Goal: Task Accomplishment & Management: Manage account settings

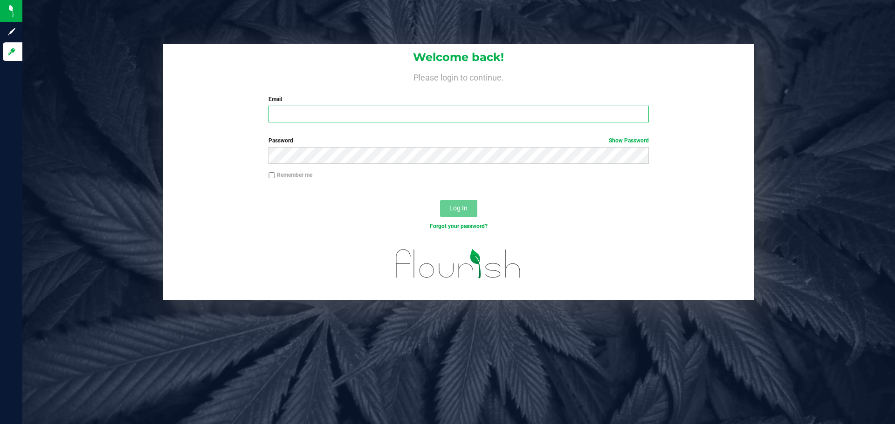
click at [314, 107] on input "Email" at bounding box center [458, 114] width 380 height 17
type input "[EMAIL_ADDRESS][DOMAIN_NAME]"
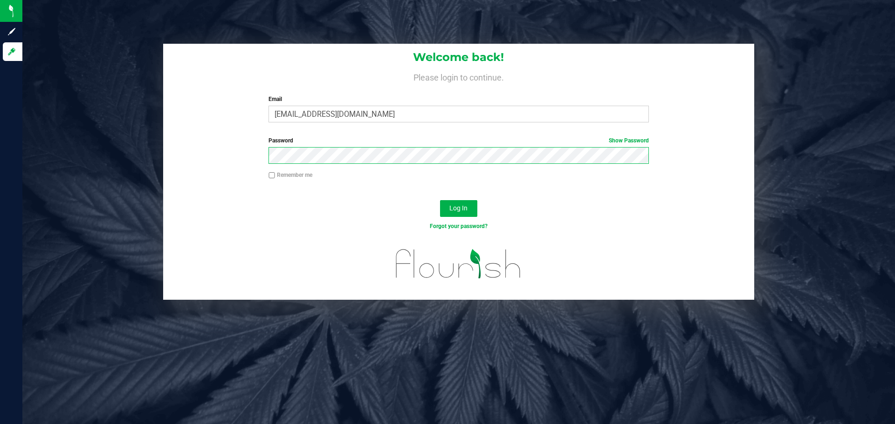
click at [440, 200] on button "Log In" at bounding box center [458, 208] width 37 height 17
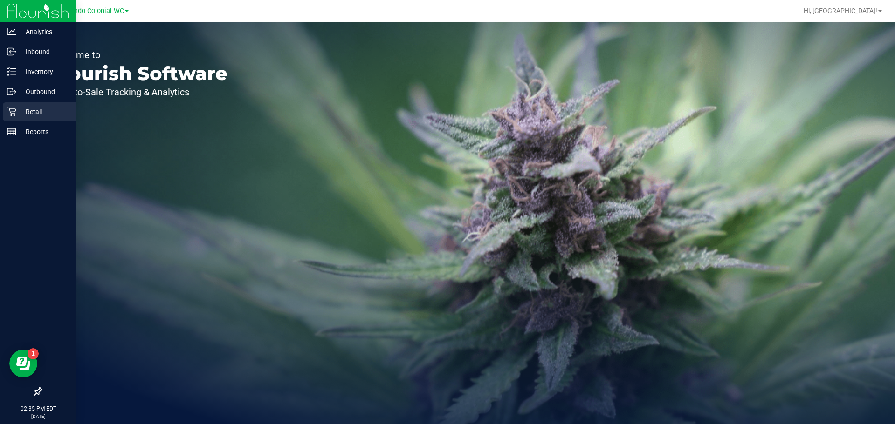
click at [10, 116] on icon at bounding box center [11, 111] width 9 height 9
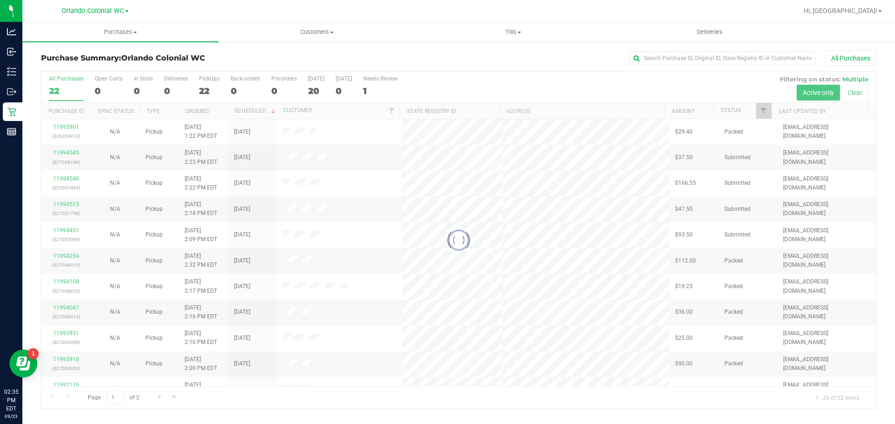
click at [844, 94] on div at bounding box center [458, 240] width 834 height 337
click at [852, 96] on div at bounding box center [458, 240] width 834 height 337
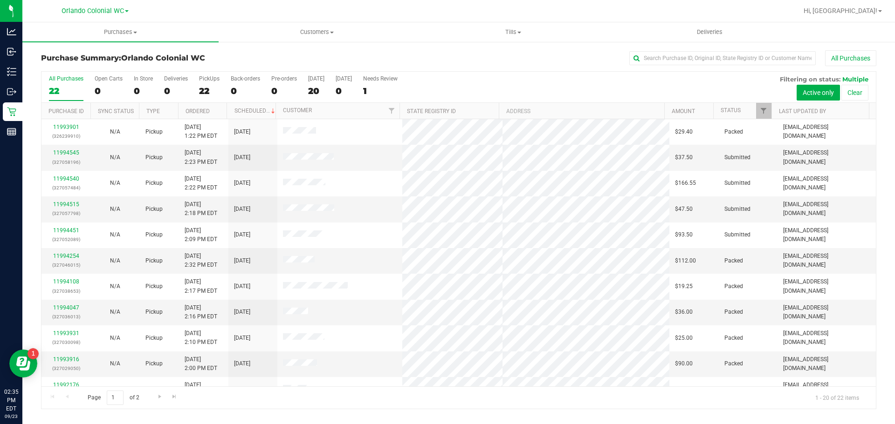
click at [852, 96] on button "Clear" at bounding box center [854, 93] width 27 height 16
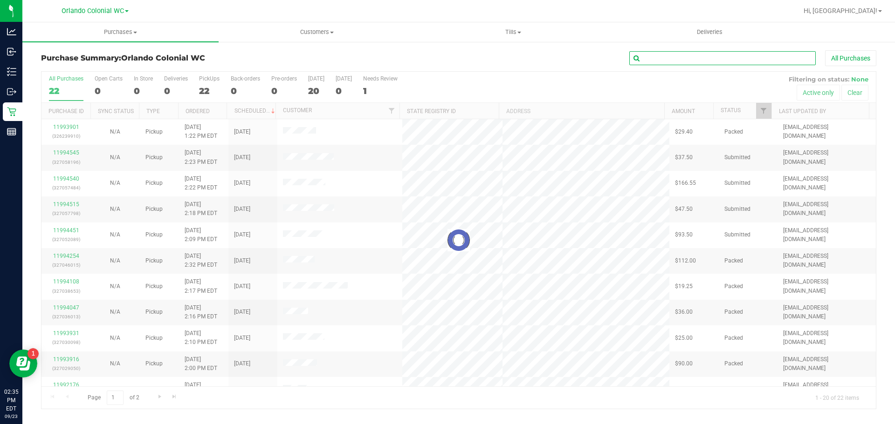
click at [753, 55] on input "text" at bounding box center [722, 58] width 186 height 14
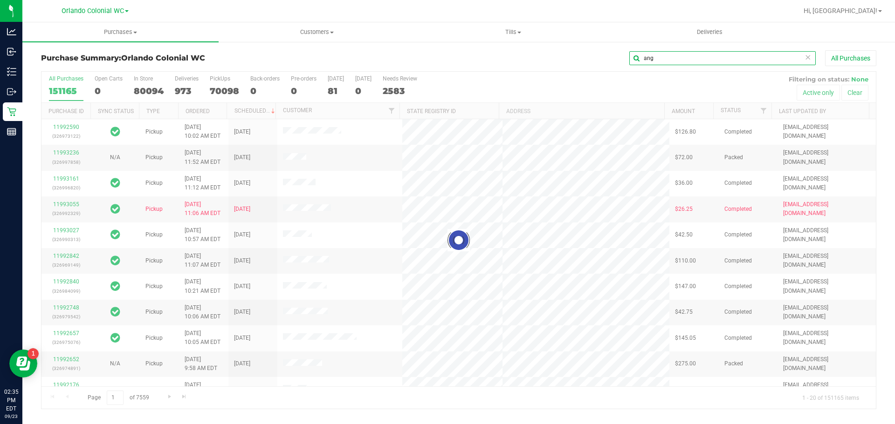
type input "ang"
drag, startPoint x: 251, startPoint y: 234, endPoint x: 288, endPoint y: 320, distance: 93.1
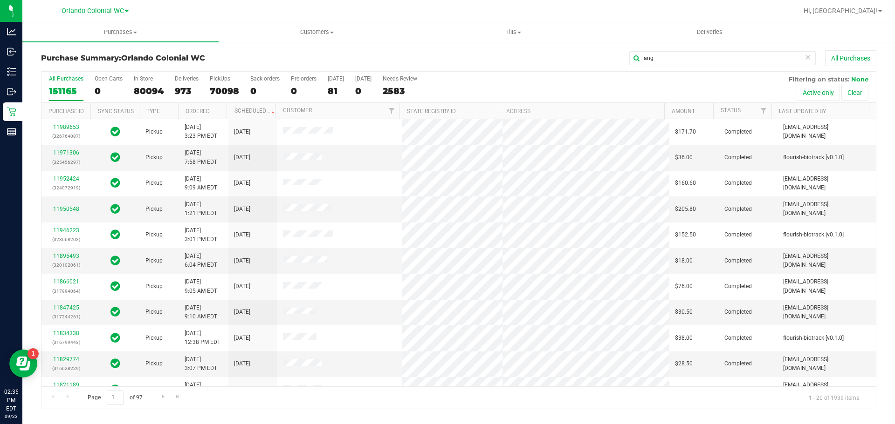
drag, startPoint x: 288, startPoint y: 320, endPoint x: 520, endPoint y: 66, distance: 343.7
click at [520, 66] on div "ang All Purchases" at bounding box center [597, 58] width 557 height 16
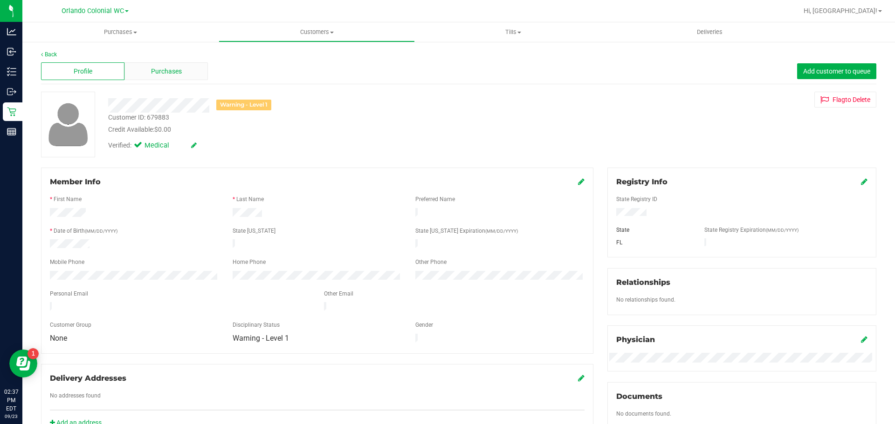
click at [161, 65] on div "Purchases" at bounding box center [165, 71] width 83 height 18
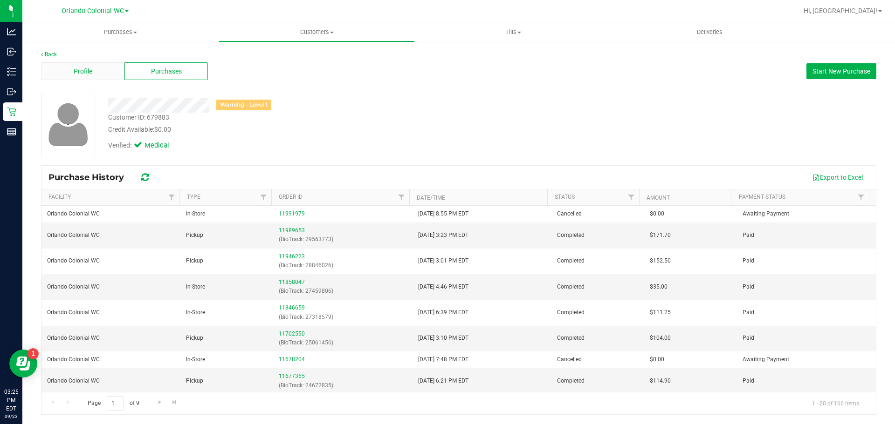
click at [94, 69] on div "Profile" at bounding box center [82, 71] width 83 height 18
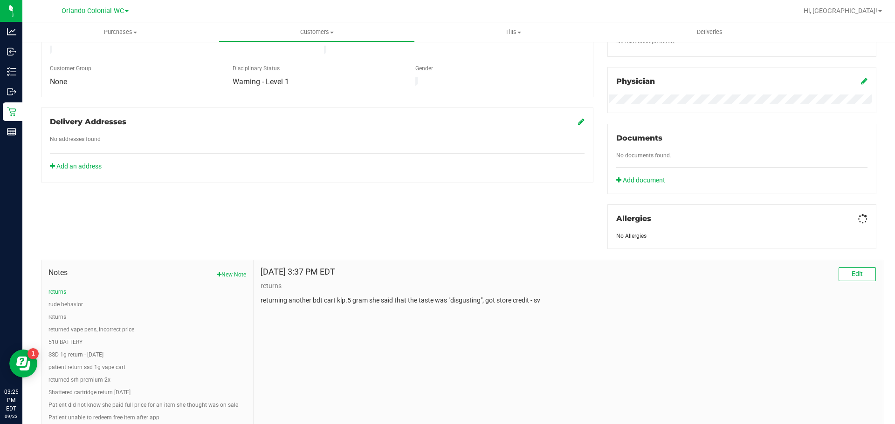
scroll to position [288, 0]
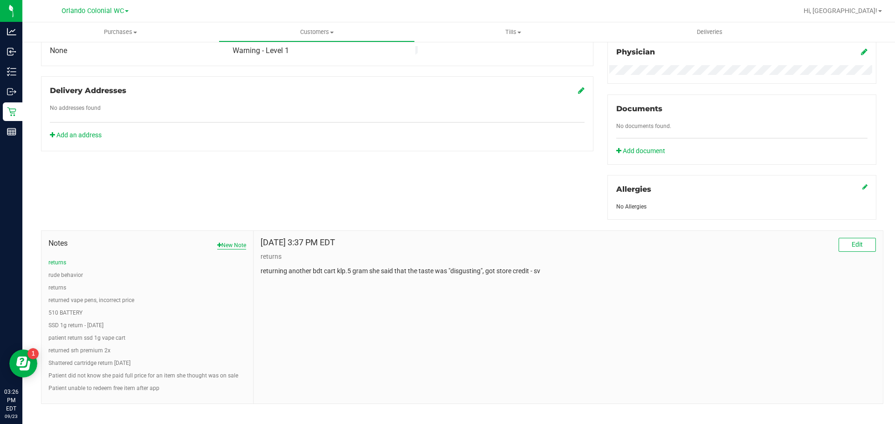
click at [233, 246] on button "New Note" at bounding box center [231, 245] width 29 height 8
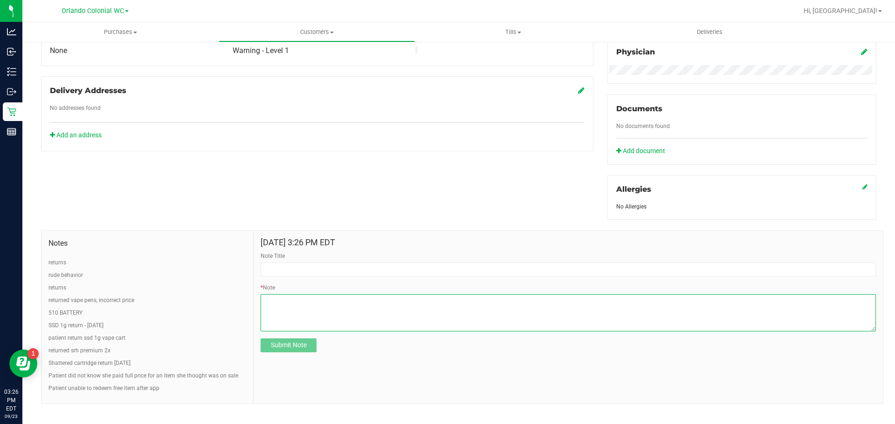
click at [314, 302] on textarea "* Note" at bounding box center [567, 312] width 615 height 37
paste textarea "Customer ID: 679883 had a return today, guide doing return hit restock while gi…"
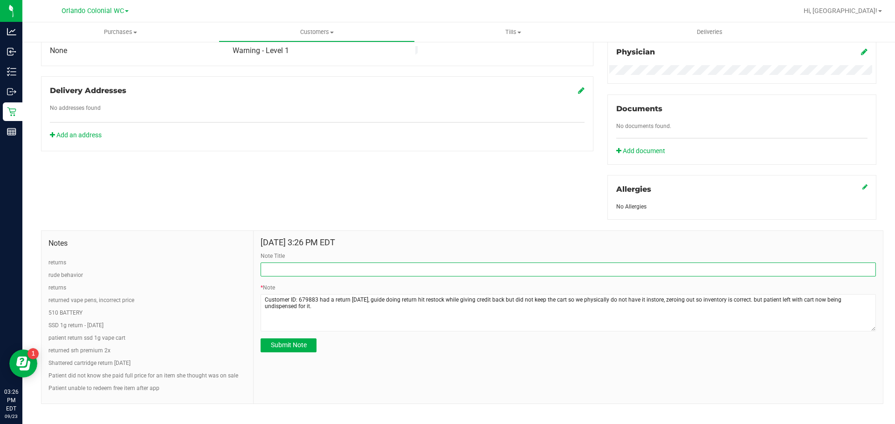
click at [296, 266] on input "Note Title" at bounding box center [567, 270] width 615 height 14
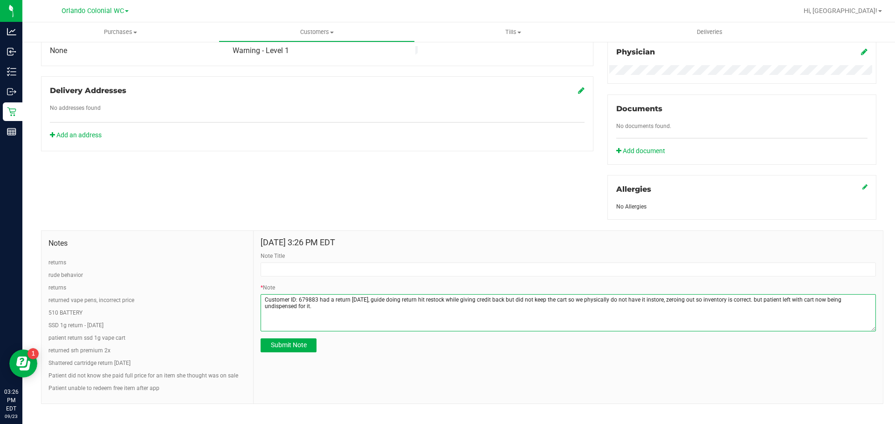
click at [326, 311] on textarea "* Note" at bounding box center [567, 312] width 615 height 37
type textarea "Customer ID: 679883 had a return today, guide doing return hit restock while gi…"
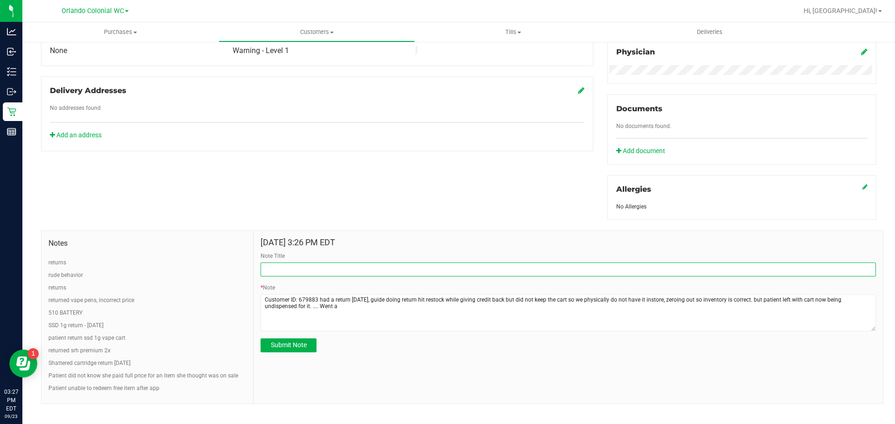
click at [307, 274] on input "Note Title" at bounding box center [567, 270] width 615 height 14
type input "Dispensation Correct"
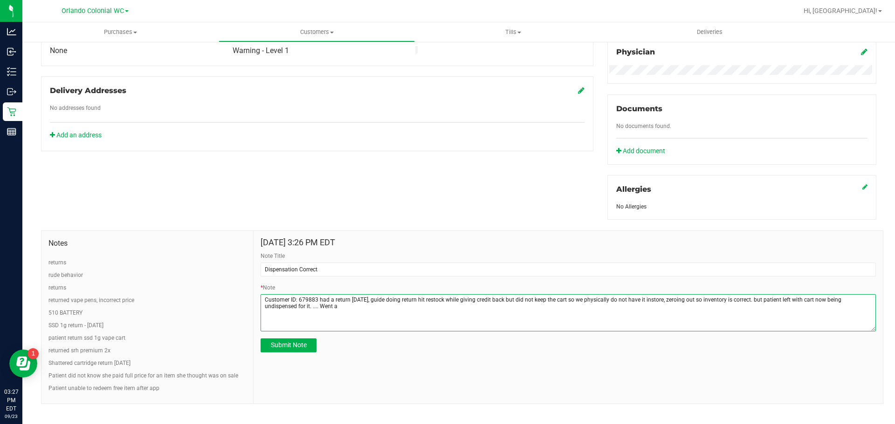
click at [319, 306] on textarea "* Note" at bounding box center [567, 312] width 615 height 37
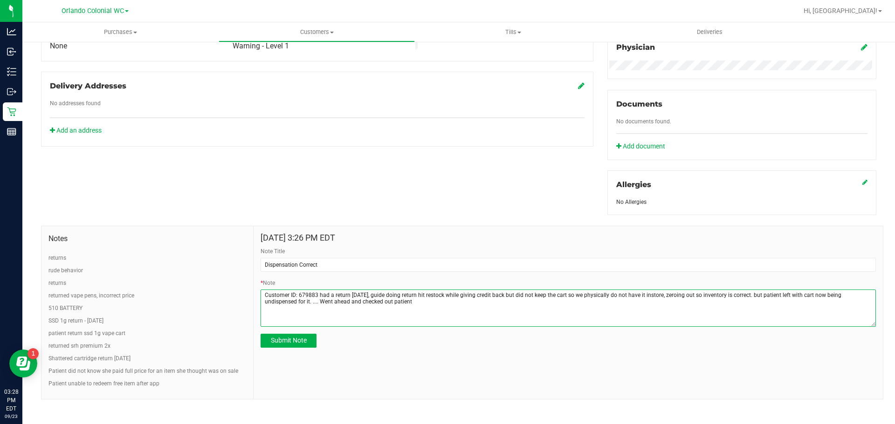
scroll to position [297, 0]
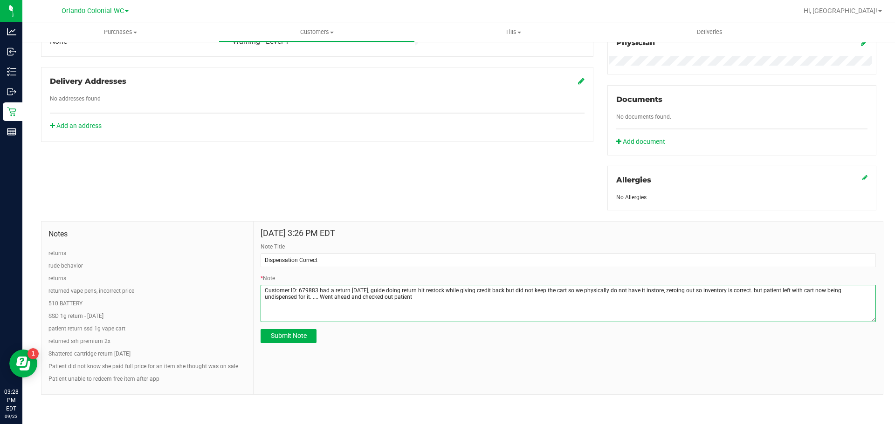
click at [608, 289] on textarea "* Note" at bounding box center [567, 303] width 615 height 37
drag, startPoint x: 675, startPoint y: 289, endPoint x: 665, endPoint y: 287, distance: 10.0
click at [665, 287] on textarea "* Note" at bounding box center [567, 303] width 615 height 37
click at [426, 294] on textarea "* Note" at bounding box center [567, 303] width 615 height 37
type textarea "Customer ID: 679883 had a return today, guide doing return hit restock while gi…"
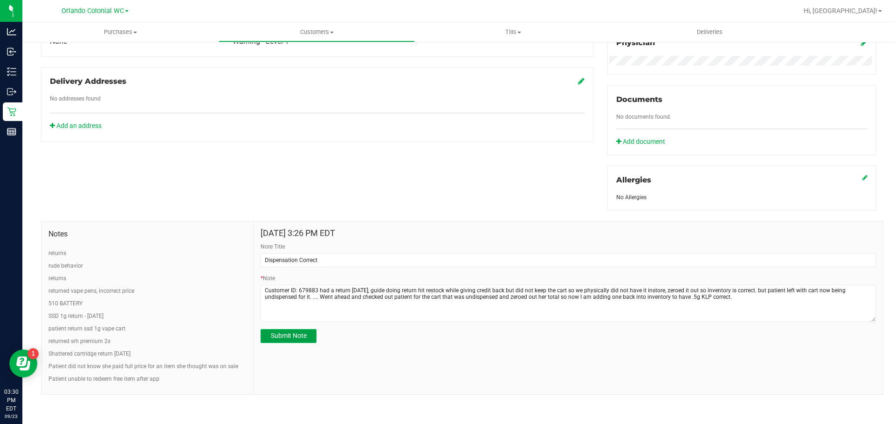
click at [300, 335] on span "Submit Note" at bounding box center [289, 335] width 36 height 7
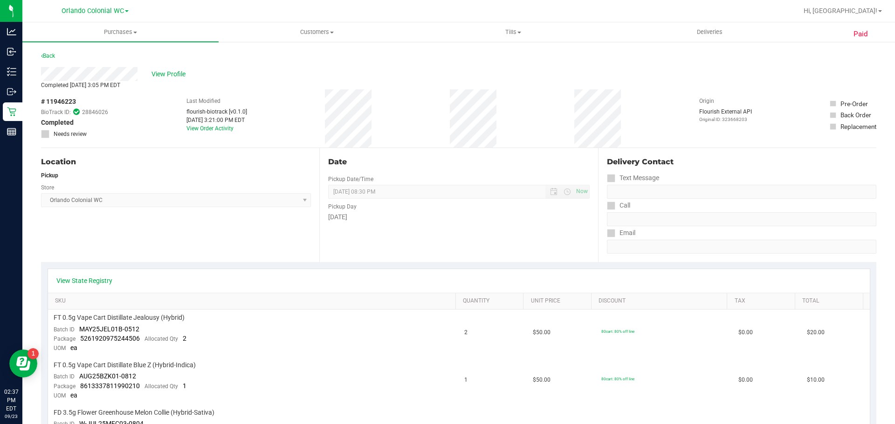
drag, startPoint x: 87, startPoint y: 101, endPoint x: 34, endPoint y: 106, distance: 52.9
copy div "# 11946223"
click at [153, 72] on span "View Profile" at bounding box center [169, 74] width 37 height 10
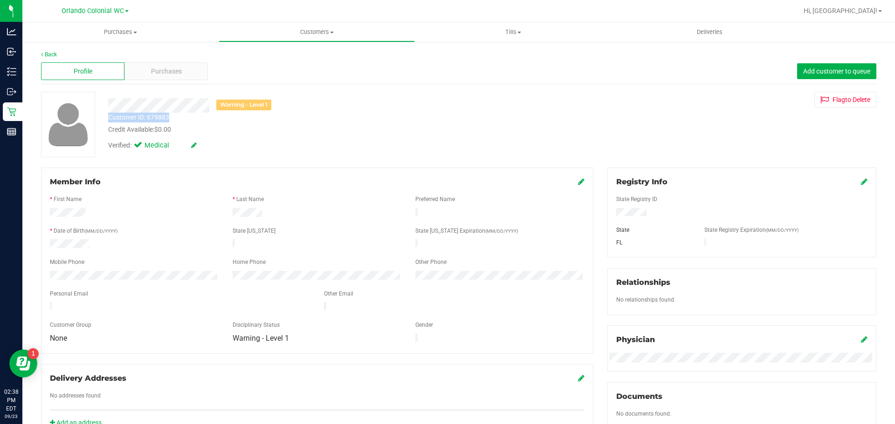
drag, startPoint x: 171, startPoint y: 114, endPoint x: 106, endPoint y: 118, distance: 64.4
click at [106, 118] on div "Customer ID: 679883 Credit Available: $0.00" at bounding box center [313, 124] width 424 height 22
copy div "Customer ID: 679883"
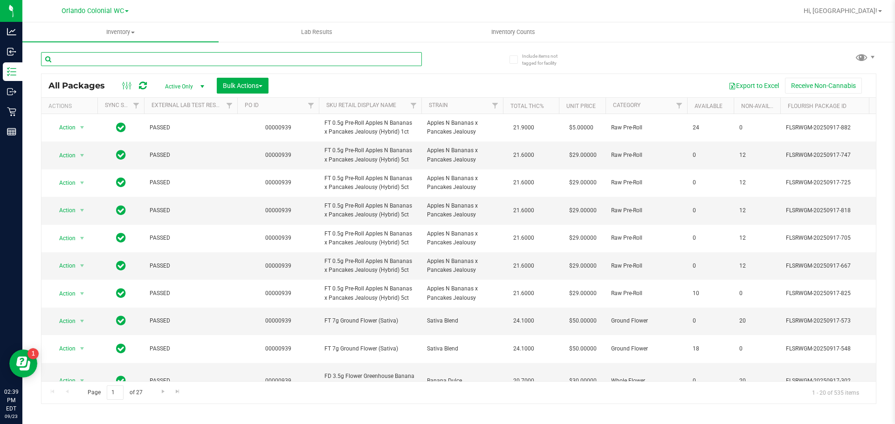
click at [194, 58] on input "text" at bounding box center [231, 59] width 381 height 14
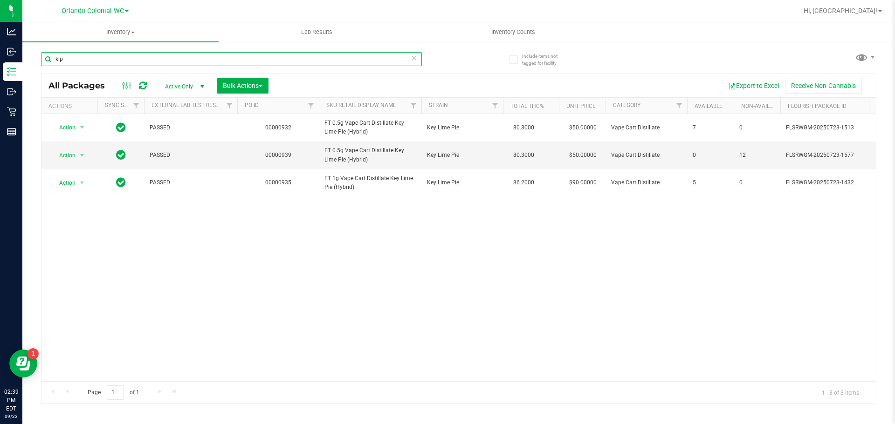
type input "klp"
click at [151, 61] on input "klp" at bounding box center [231, 59] width 381 height 14
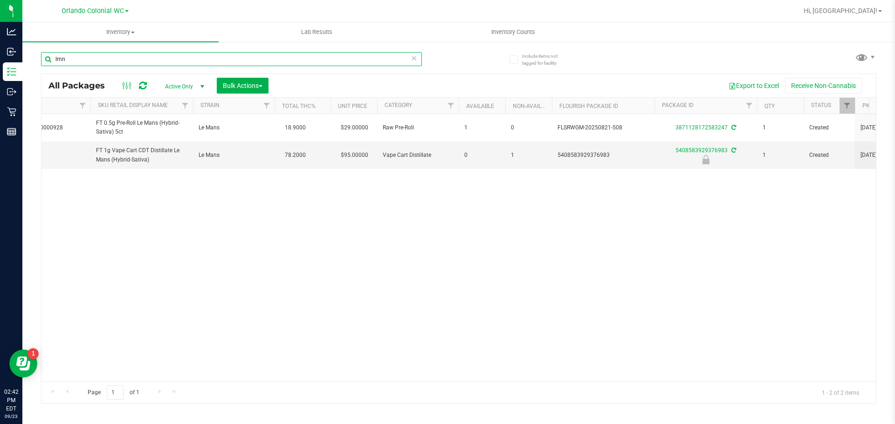
scroll to position [0, 242]
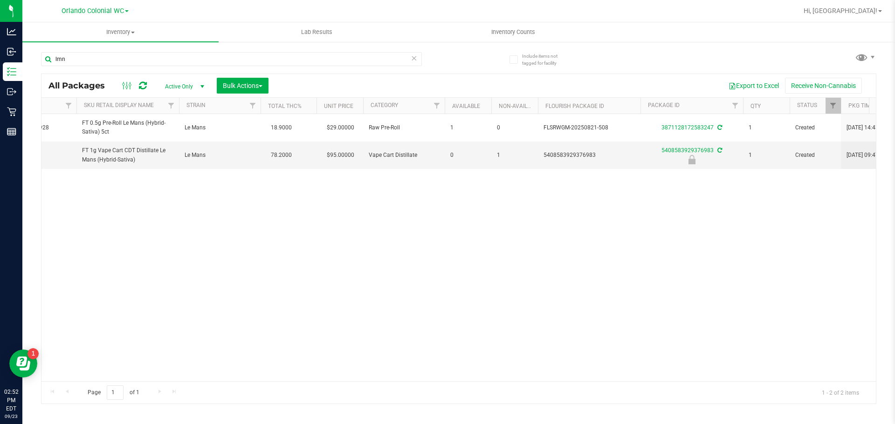
click at [558, 384] on div "Page 1 of 1 1 - 2 of 2 items" at bounding box center [458, 393] width 834 height 22
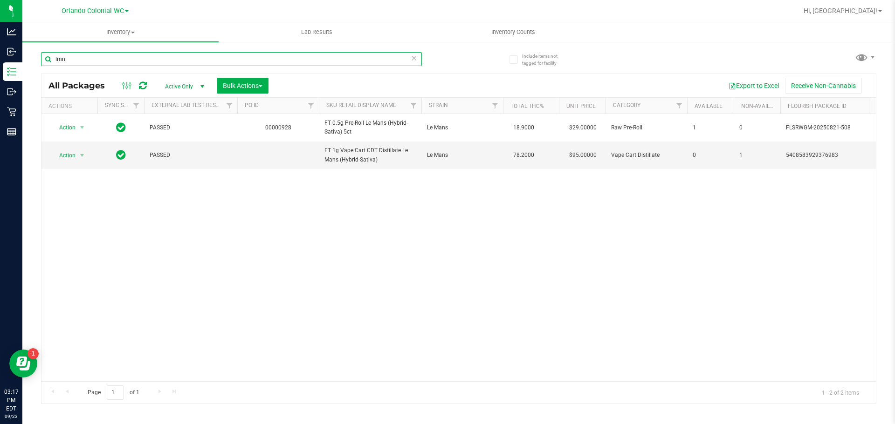
click at [187, 59] on input "lmn" at bounding box center [231, 59] width 381 height 14
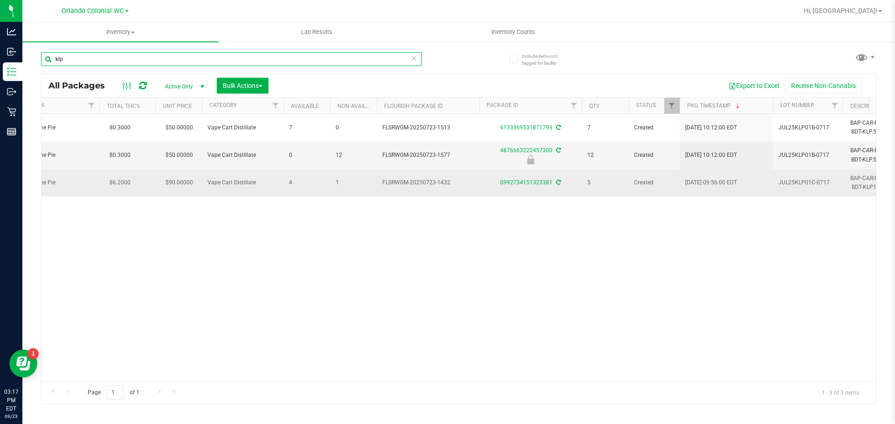
scroll to position [0, 404]
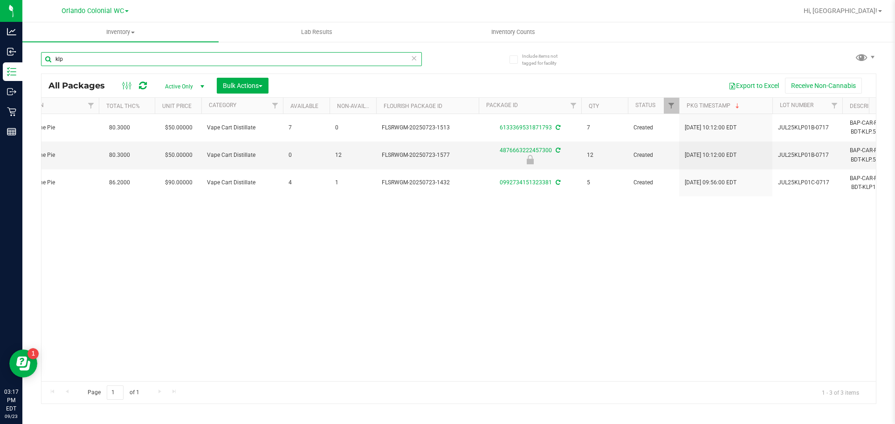
type input "klp"
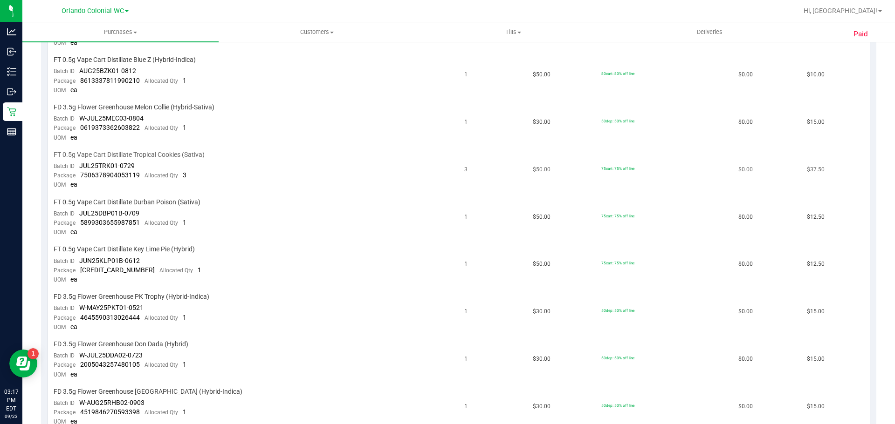
scroll to position [326, 0]
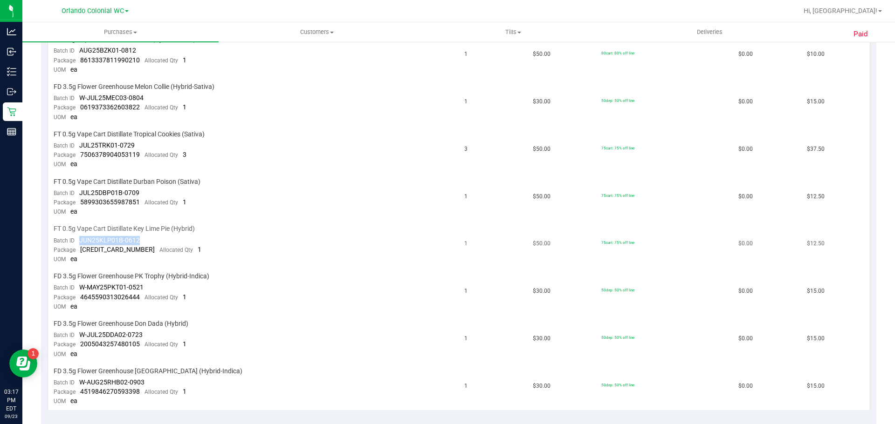
drag, startPoint x: 78, startPoint y: 242, endPoint x: 145, endPoint y: 241, distance: 66.6
click at [145, 241] on td "FT 0.5g Vape Cart Distillate Key Lime Pie (Hybrid) Batch ID JUN25KLP01B-0612 Pa…" at bounding box center [253, 245] width 411 height 48
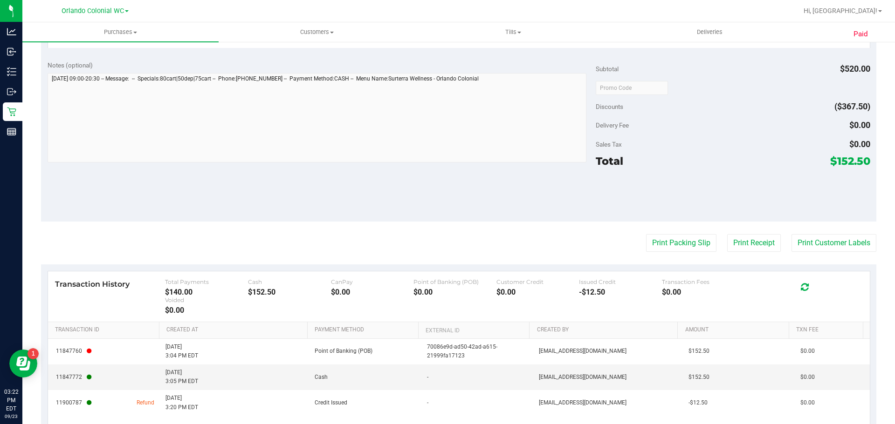
scroll to position [699, 0]
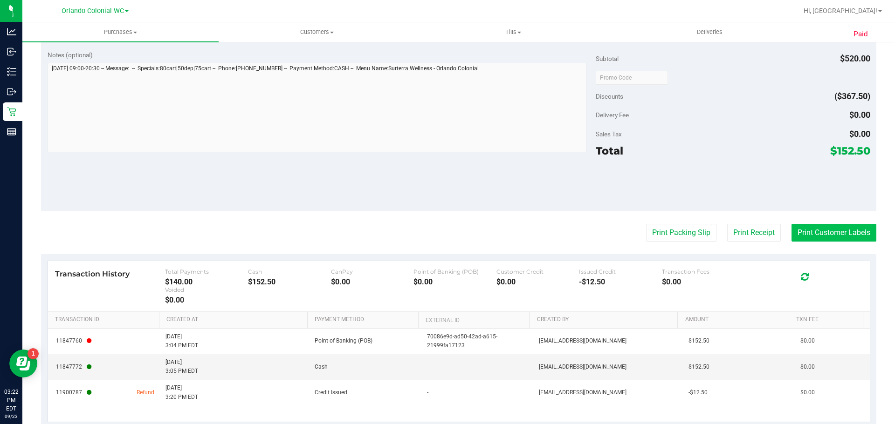
click at [815, 229] on button "Print Customer Labels" at bounding box center [833, 233] width 85 height 18
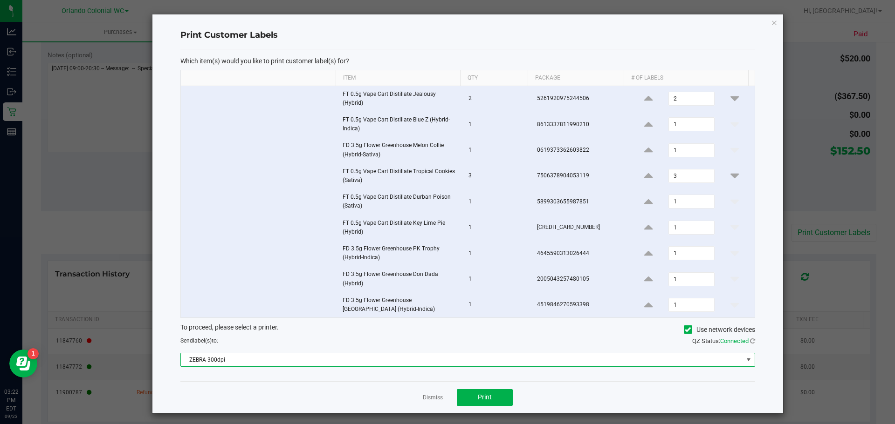
click at [239, 357] on span "ZEBRA-300dpi" at bounding box center [462, 360] width 562 height 13
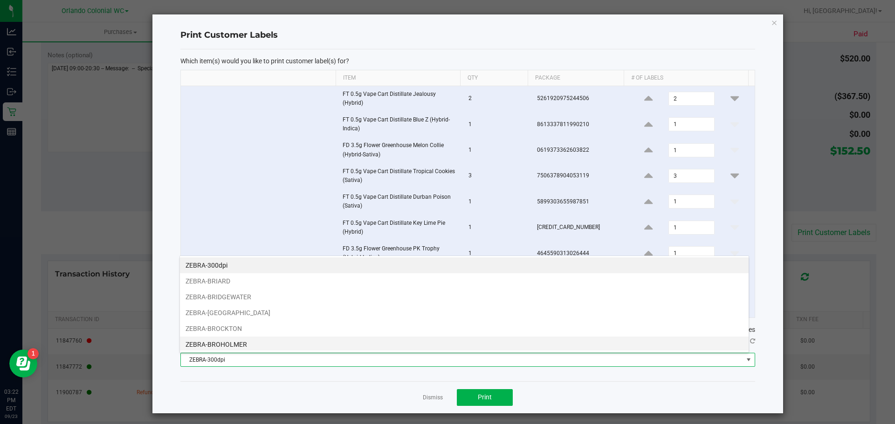
scroll to position [14, 569]
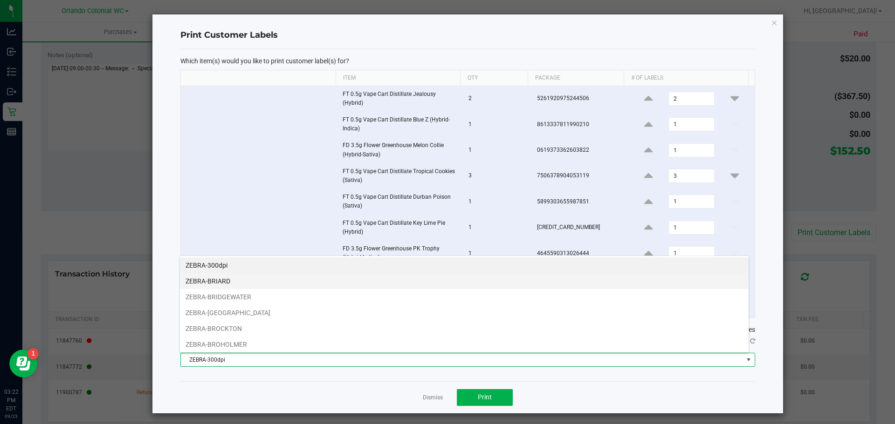
click at [286, 285] on li "ZEBRA-BRIARD" at bounding box center [464, 282] width 568 height 16
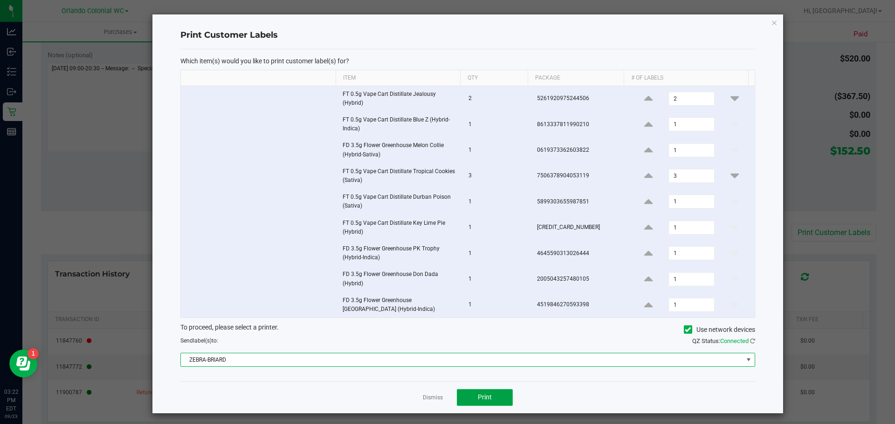
click at [474, 399] on button "Print" at bounding box center [485, 398] width 56 height 17
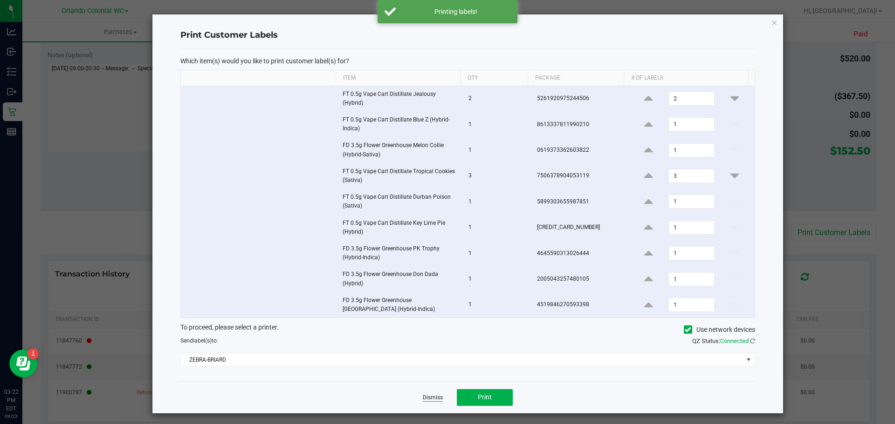
click at [430, 396] on link "Dismiss" at bounding box center [433, 398] width 20 height 8
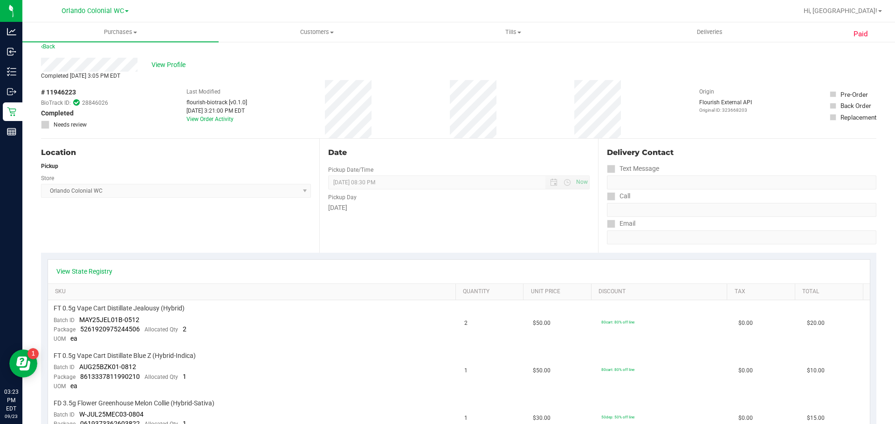
scroll to position [0, 0]
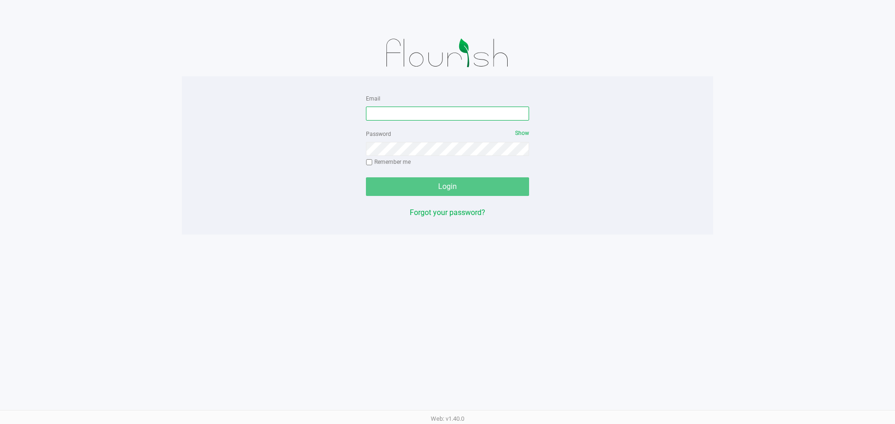
click at [428, 113] on input "Email" at bounding box center [447, 114] width 163 height 14
type input "[EMAIL_ADDRESS][DOMAIN_NAME]"
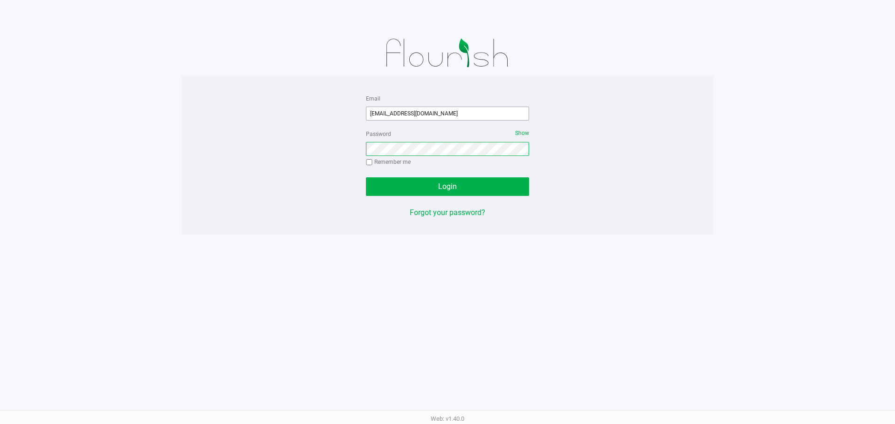
click at [366, 178] on button "Login" at bounding box center [447, 187] width 163 height 19
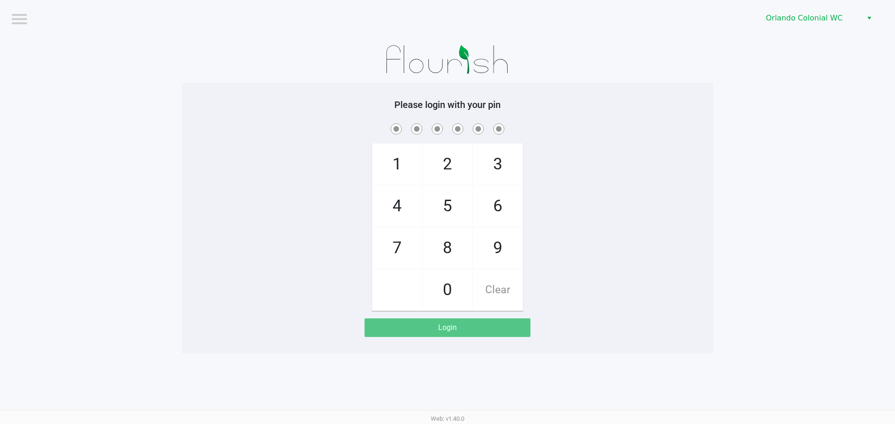
click at [697, 147] on div "1 4 7 2 5 8 0 3 6 9 Clear" at bounding box center [447, 217] width 531 height 190
checkbox input "true"
checkbox input "false"
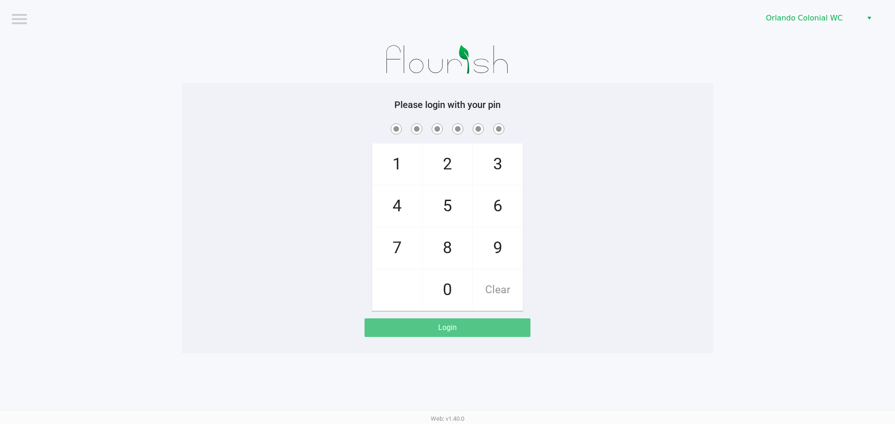
checkbox input "true"
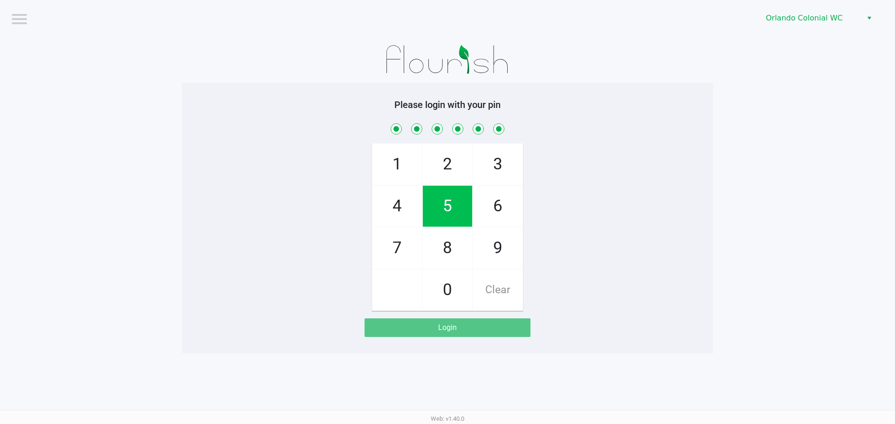
checkbox input "true"
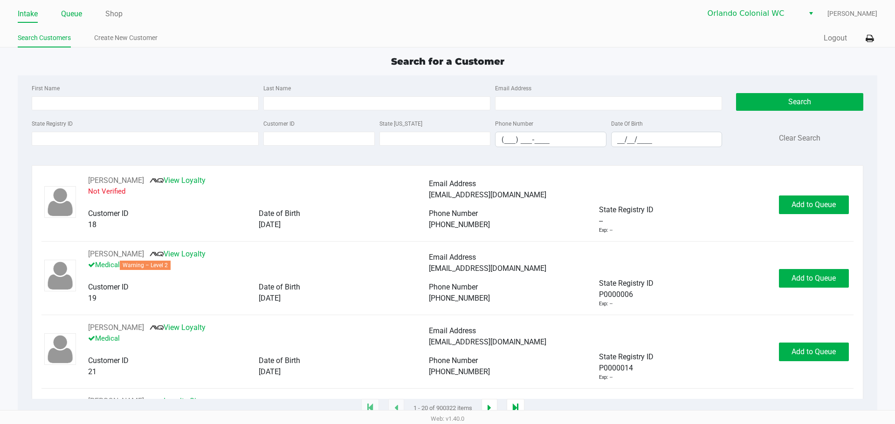
click at [79, 13] on link "Queue" at bounding box center [71, 13] width 21 height 13
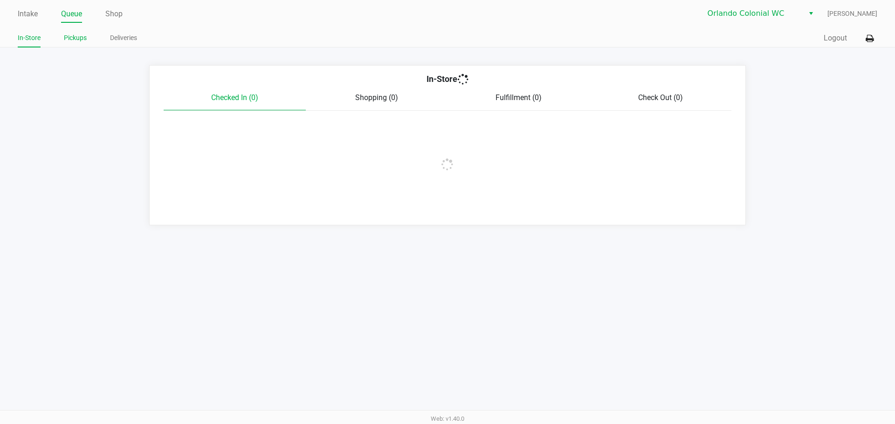
click at [68, 43] on link "Pickups" at bounding box center [75, 38] width 23 height 12
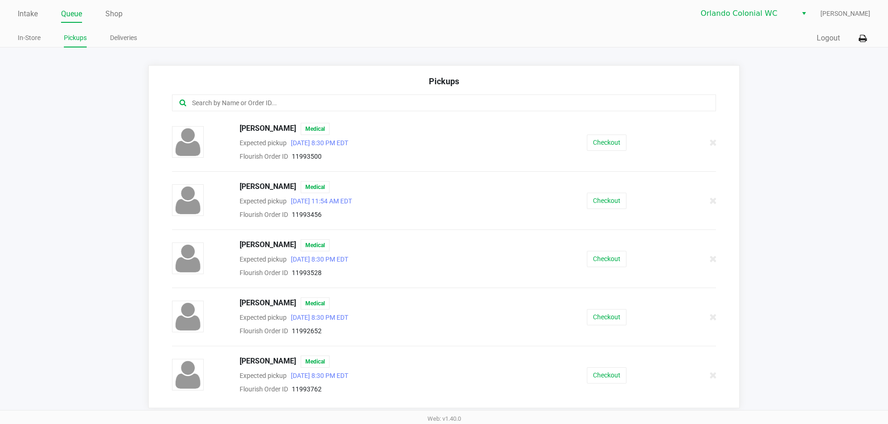
click at [17, 13] on div "Intake Queue Shop Orlando Colonial [PERSON_NAME] [PERSON_NAME] In-Store Pickups…" at bounding box center [444, 24] width 888 height 48
click at [24, 14] on link "Intake" at bounding box center [28, 13] width 20 height 13
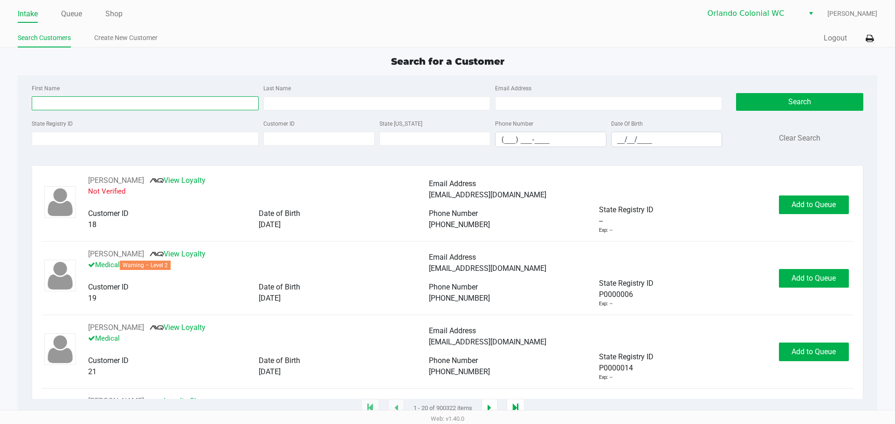
click at [94, 101] on input "First Name" at bounding box center [145, 103] width 227 height 14
type input "a"
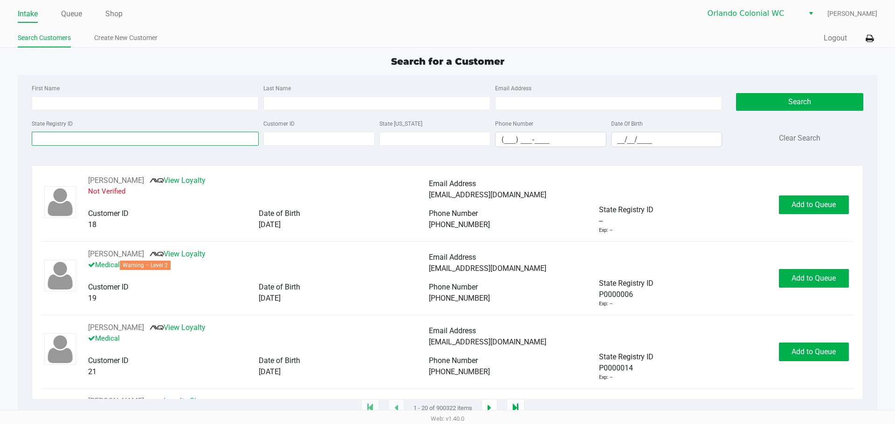
click at [82, 144] on input "State Registry ID" at bounding box center [145, 139] width 227 height 14
paste input "P0RX3092"
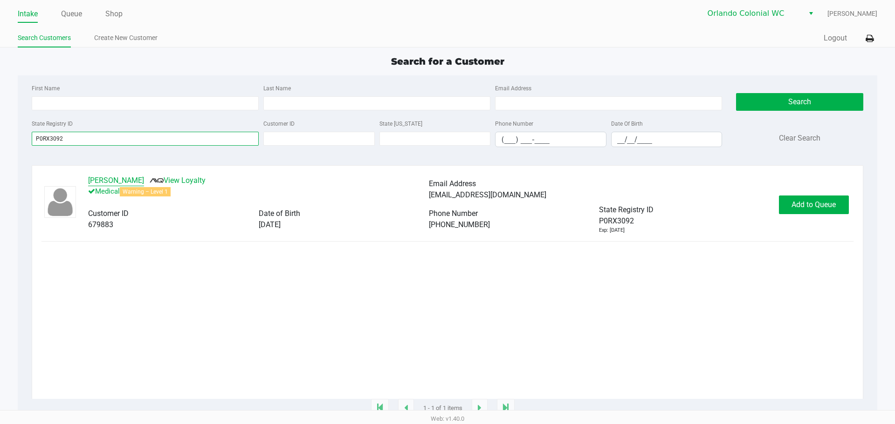
type input "P0RX3092"
click at [114, 178] on button "[PERSON_NAME]" at bounding box center [116, 180] width 56 height 11
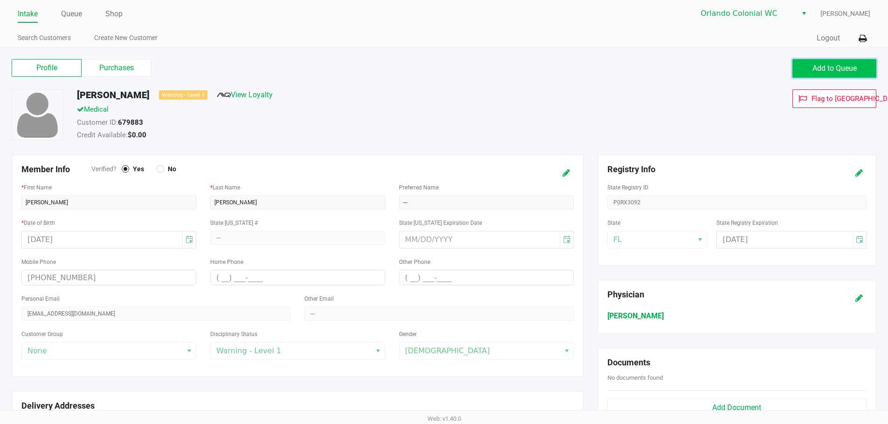
click at [838, 67] on span "Add to Queue" at bounding box center [834, 68] width 44 height 9
click at [835, 74] on button "Add to Queue" at bounding box center [834, 68] width 84 height 19
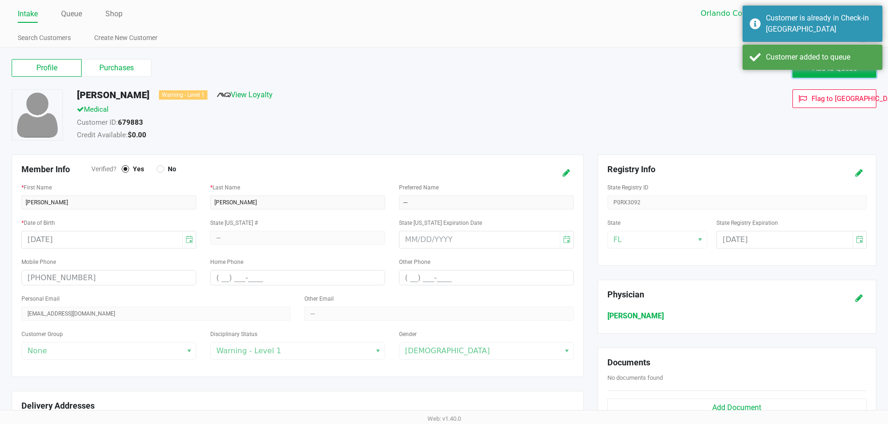
click at [835, 74] on button "Add to Queue" at bounding box center [834, 68] width 84 height 19
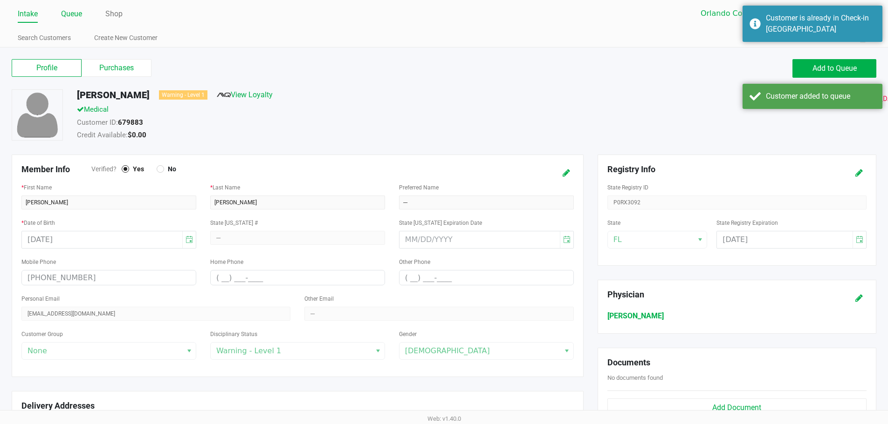
click at [73, 18] on link "Queue" at bounding box center [71, 13] width 21 height 13
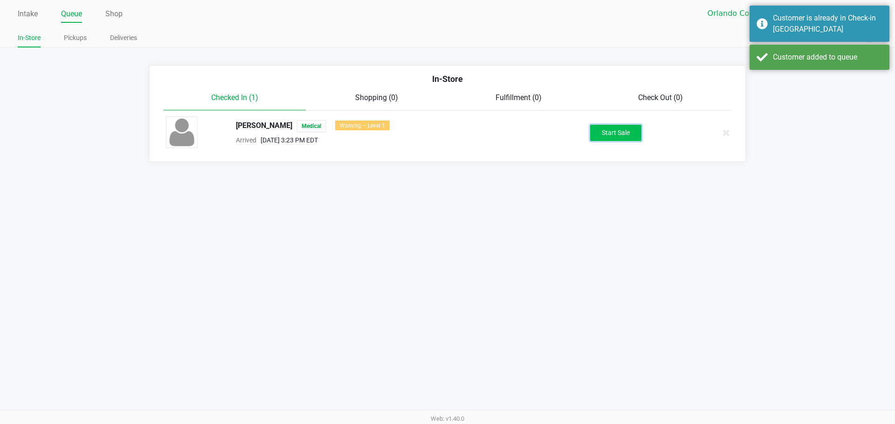
click at [611, 139] on button "Start Sale" at bounding box center [615, 133] width 51 height 16
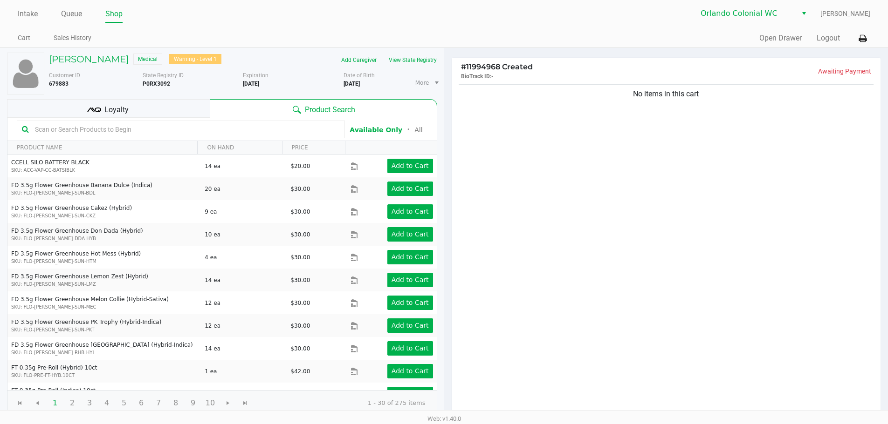
click at [238, 130] on input "text" at bounding box center [185, 130] width 308 height 14
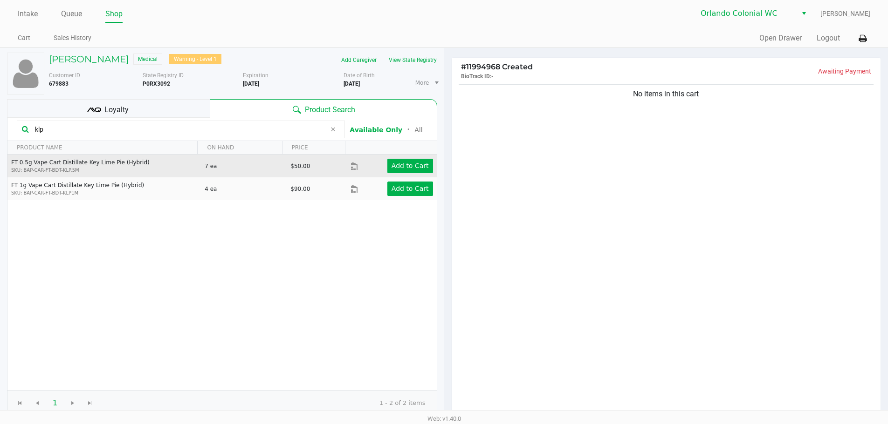
type input "klp"
click at [367, 164] on div "Add to Cart" at bounding box center [401, 166] width 76 height 14
click at [391, 164] on app-button-loader "Add to Cart" at bounding box center [409, 165] width 37 height 7
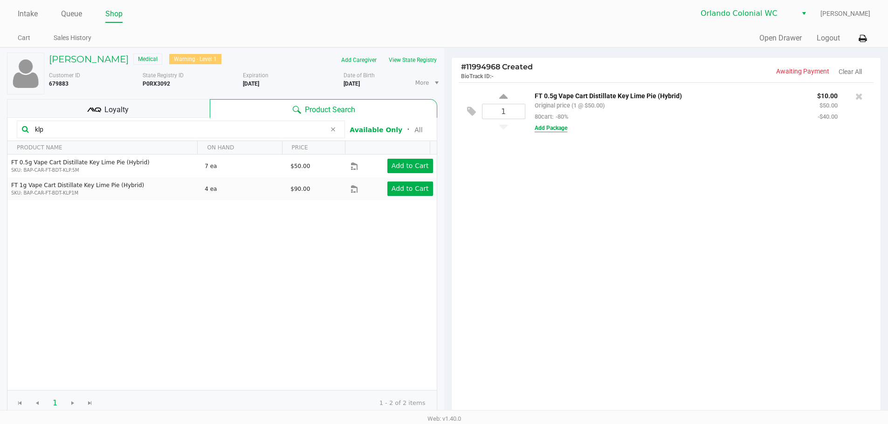
click at [563, 129] on button "Add Package" at bounding box center [550, 128] width 33 height 8
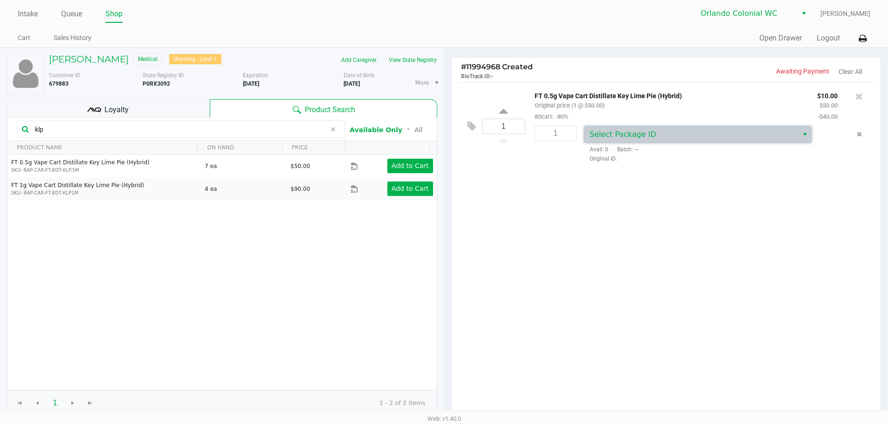
click at [617, 127] on span "Select Package ID" at bounding box center [691, 134] width 214 height 17
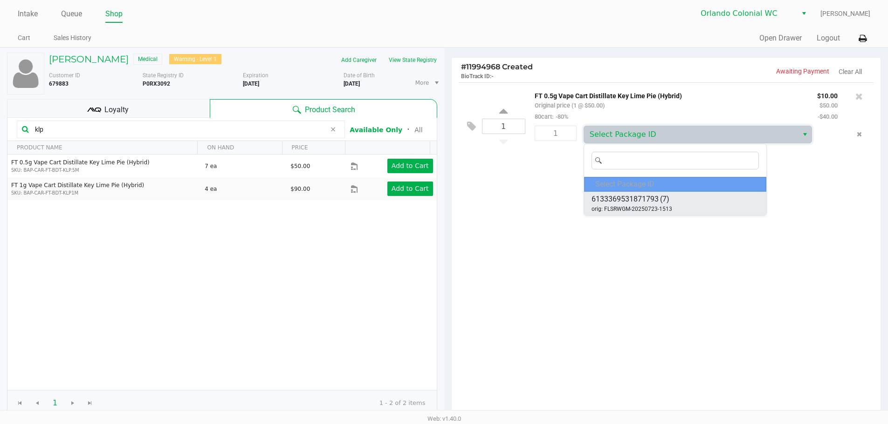
click at [637, 203] on span "6133369531871793" at bounding box center [624, 199] width 67 height 11
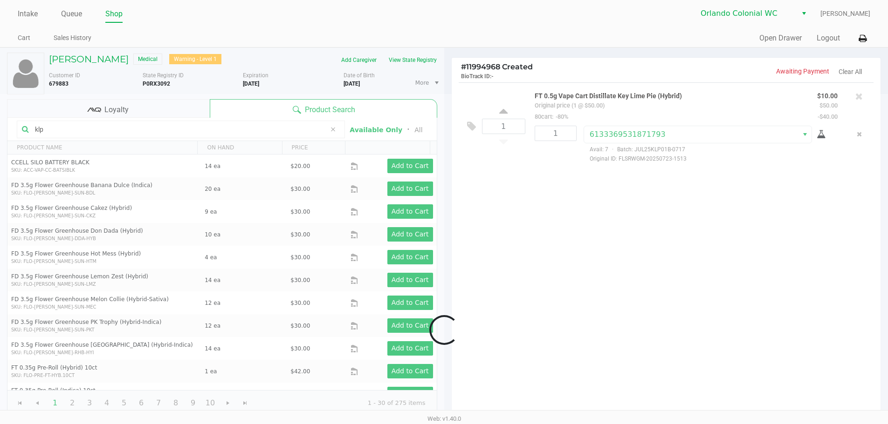
click at [470, 122] on div at bounding box center [444, 330] width 888 height 472
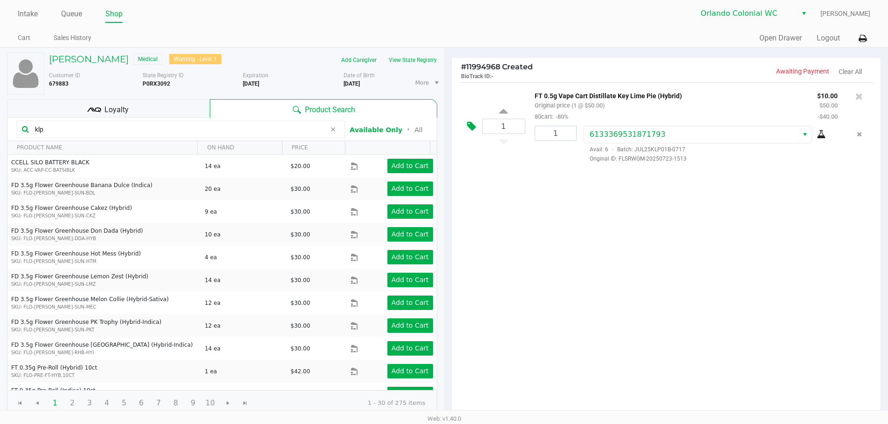
click at [471, 125] on icon at bounding box center [471, 126] width 9 height 11
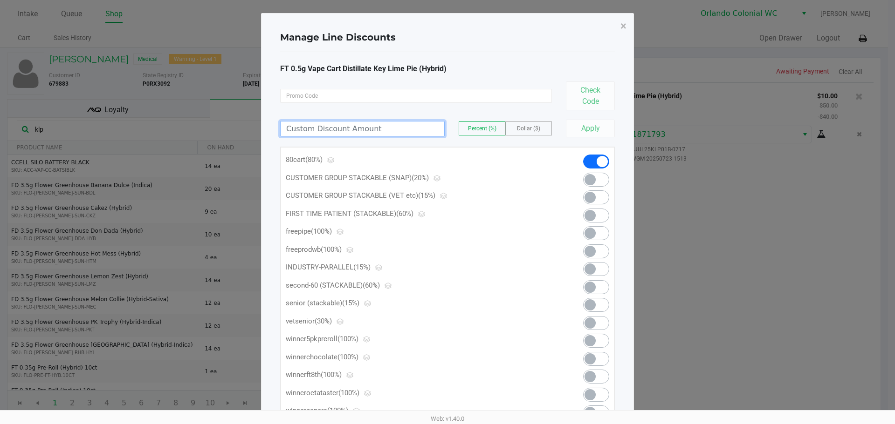
click at [352, 129] on input at bounding box center [363, 129] width 164 height 14
type input "100.00"
click at [597, 131] on button "Apply" at bounding box center [590, 129] width 49 height 18
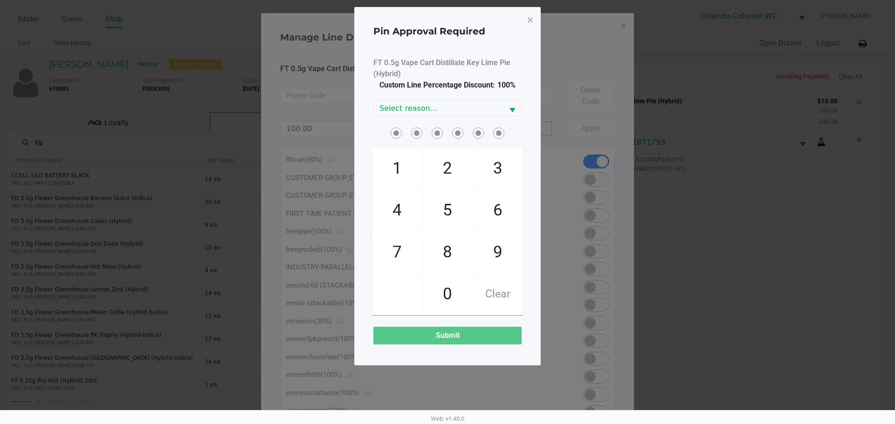
click at [431, 97] on div "FT 0.5g Vape Cart Distillate Key Lime Pie (Hybrid) Custom Line Percentage Disco…" at bounding box center [447, 200] width 148 height 287
click at [431, 110] on span "Select reason..." at bounding box center [438, 108] width 118 height 11
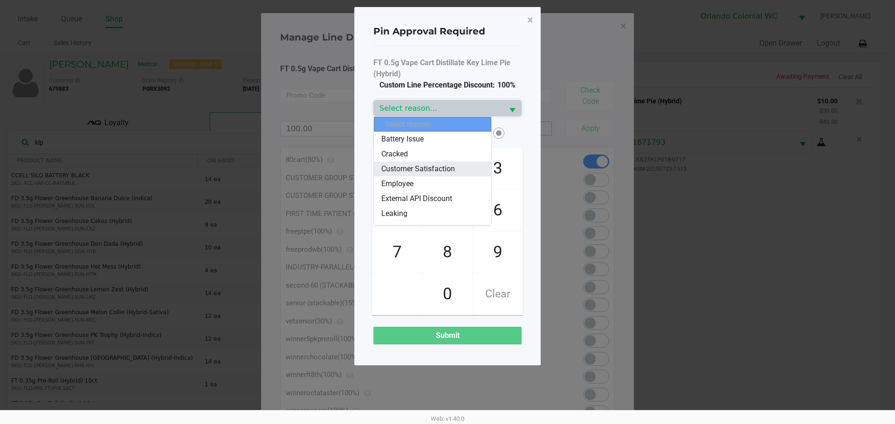
click at [453, 169] on span "Customer Satisfaction" at bounding box center [418, 169] width 74 height 11
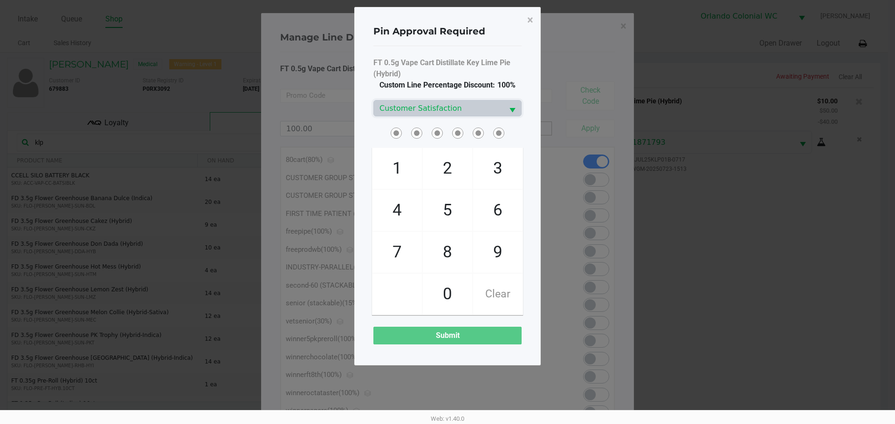
click at [374, 136] on span at bounding box center [447, 133] width 148 height 14
checkbox input "true"
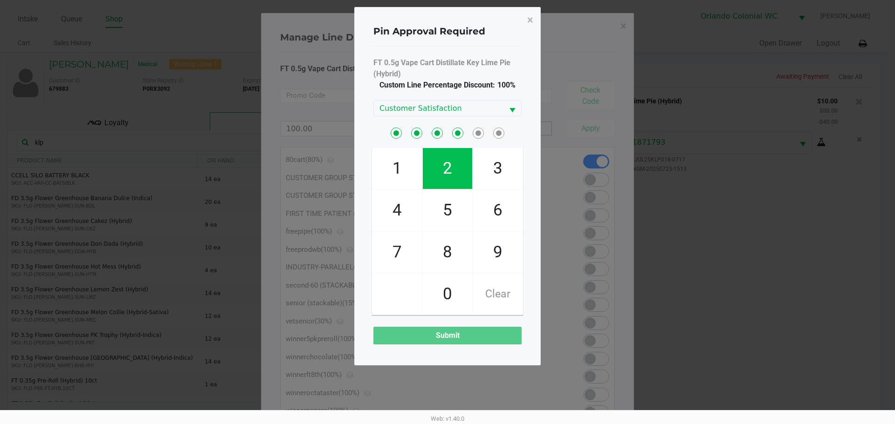
checkbox input "true"
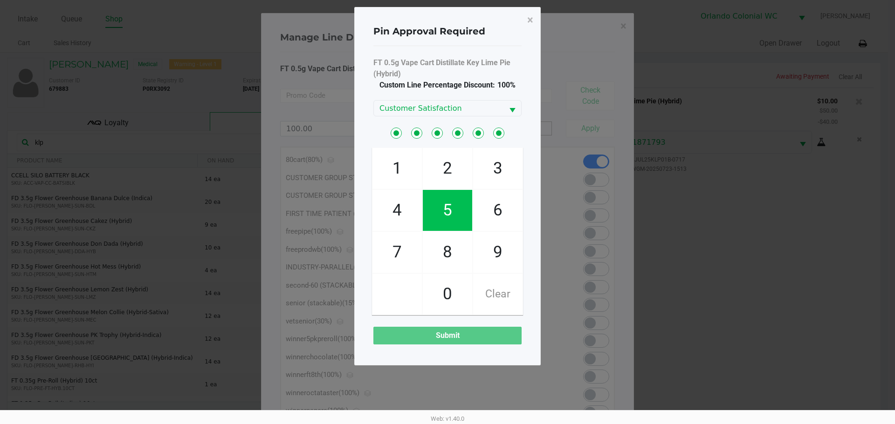
checkbox input "true"
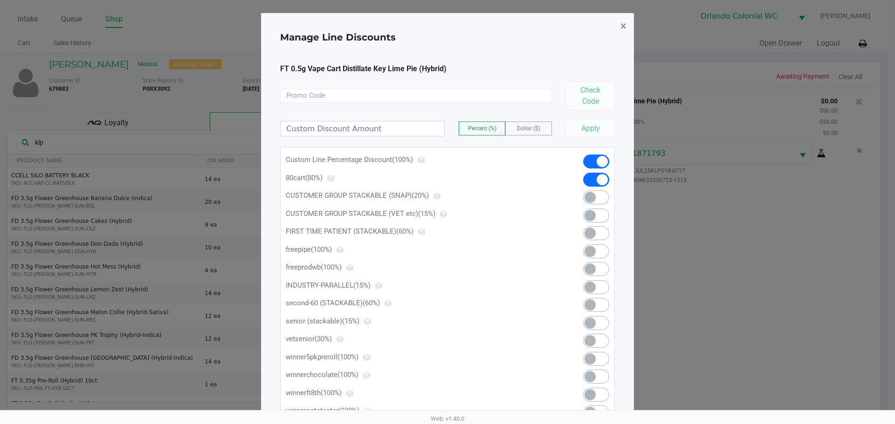
click at [630, 28] on button "×" at bounding box center [623, 26] width 21 height 26
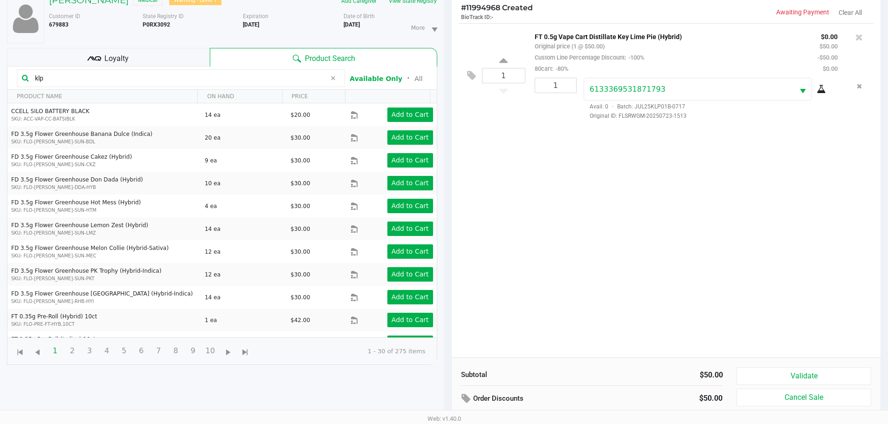
scroll to position [124, 0]
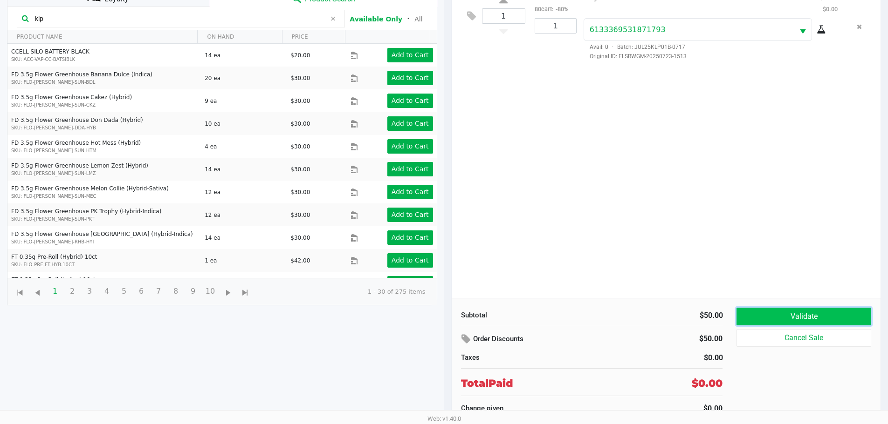
click at [800, 318] on button "Validate" at bounding box center [803, 317] width 134 height 18
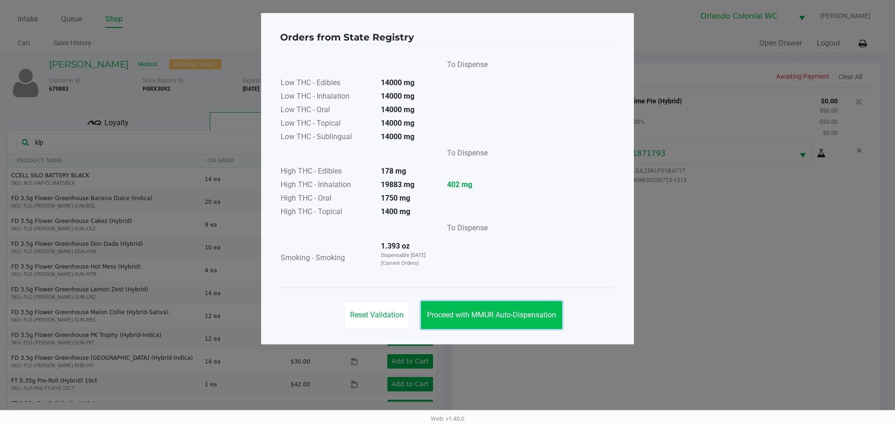
click at [499, 321] on button "Proceed with MMUR Auto-Dispensation" at bounding box center [491, 315] width 141 height 28
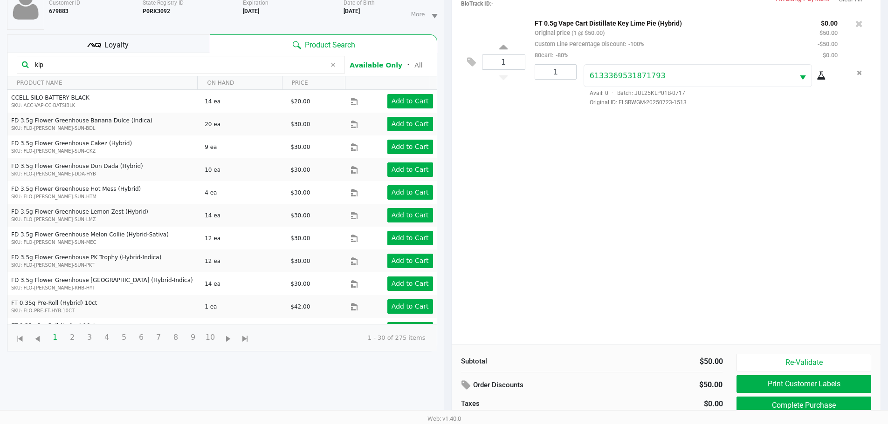
scroll to position [124, 0]
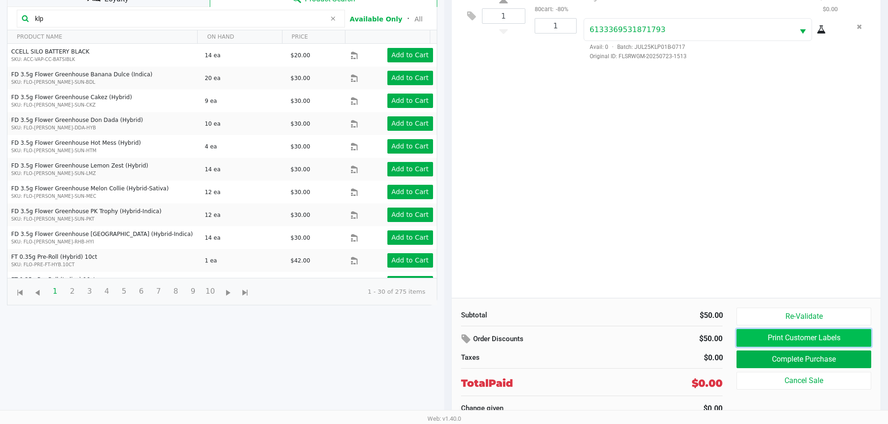
click at [825, 339] on button "Print Customer Labels" at bounding box center [803, 338] width 134 height 18
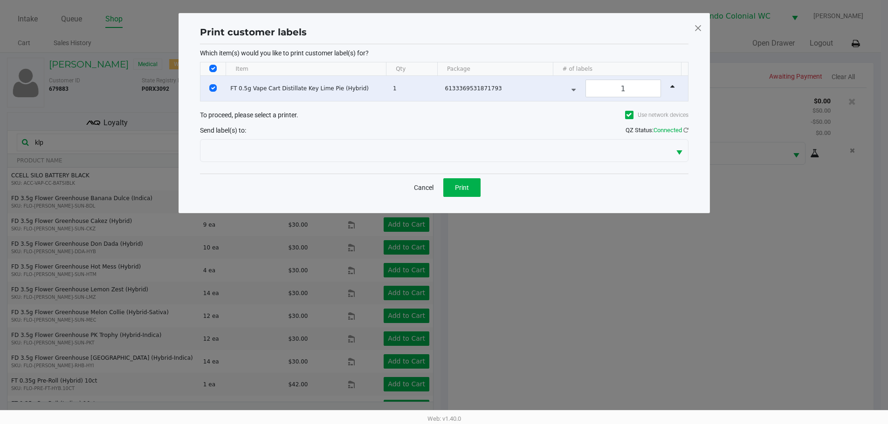
scroll to position [0, 0]
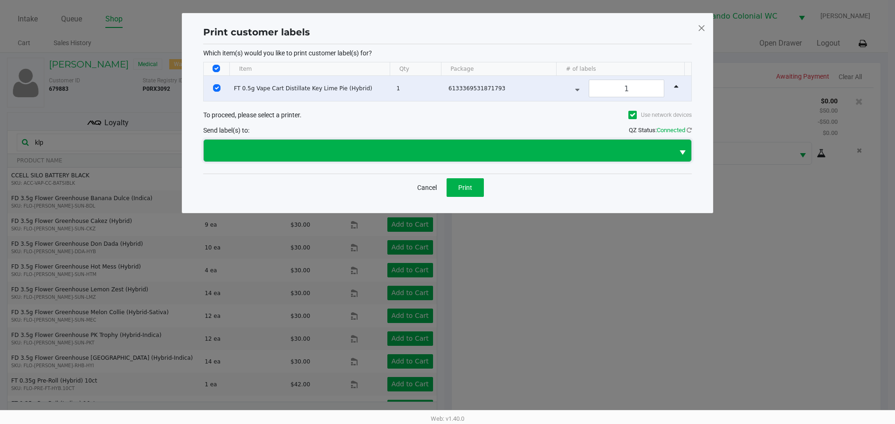
click at [442, 147] on span at bounding box center [438, 150] width 458 height 11
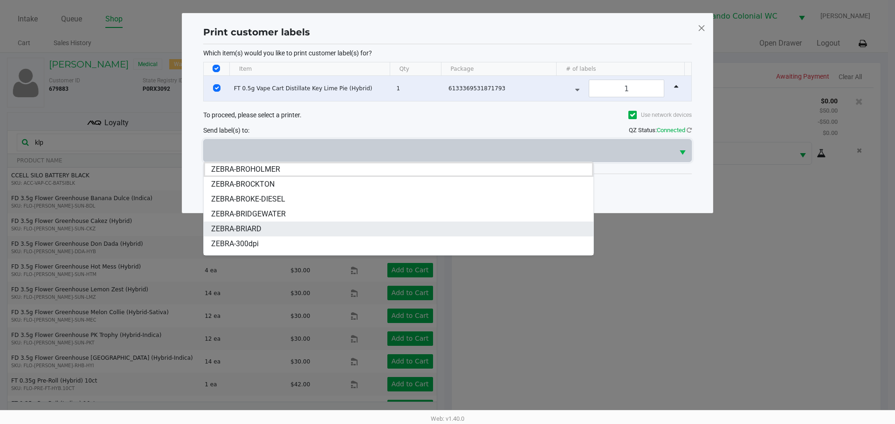
click at [246, 231] on span "ZEBRA-BRIARD" at bounding box center [236, 229] width 50 height 11
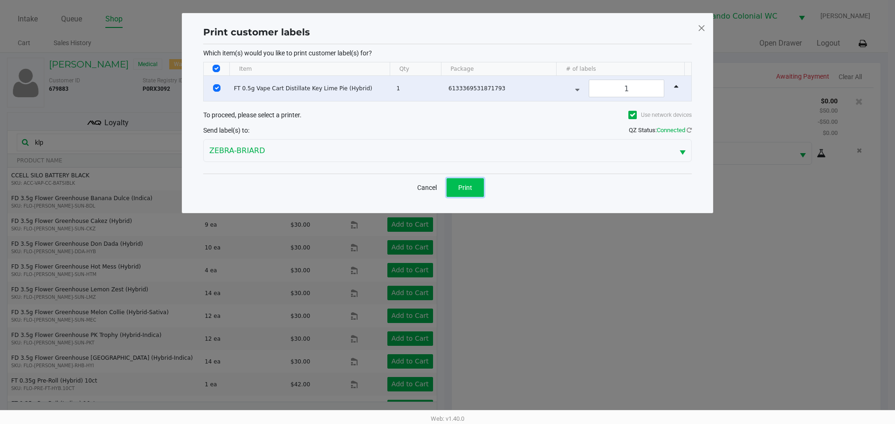
click at [471, 180] on button "Print" at bounding box center [464, 187] width 37 height 19
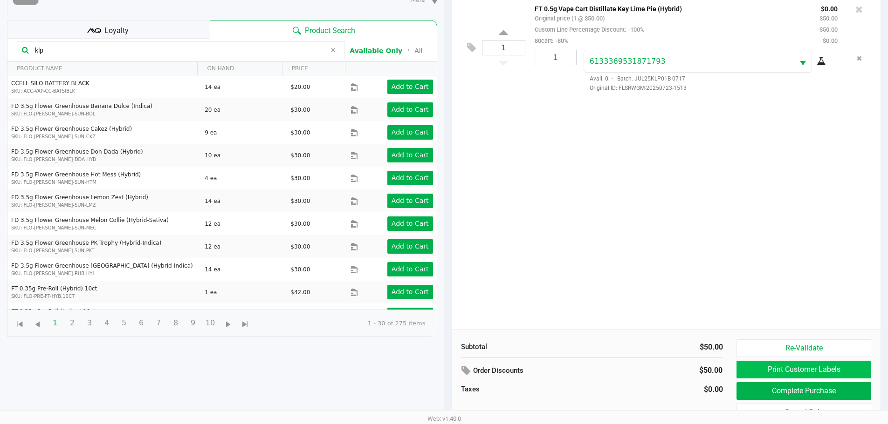
scroll to position [124, 0]
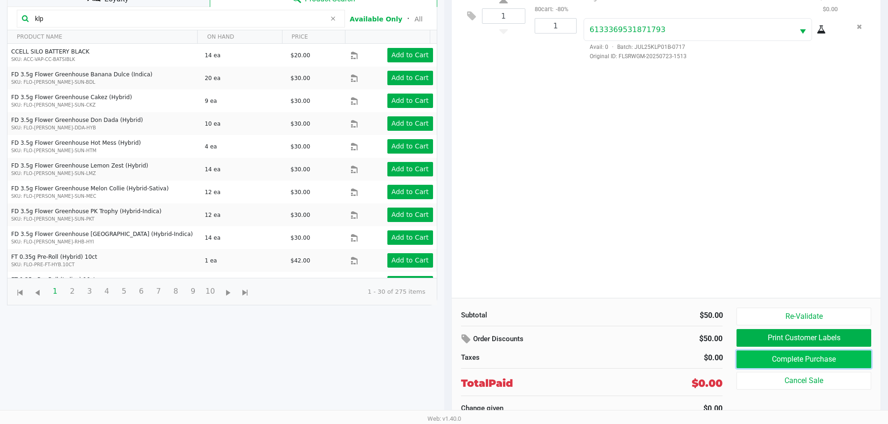
click at [793, 363] on button "Complete Purchase" at bounding box center [803, 360] width 134 height 18
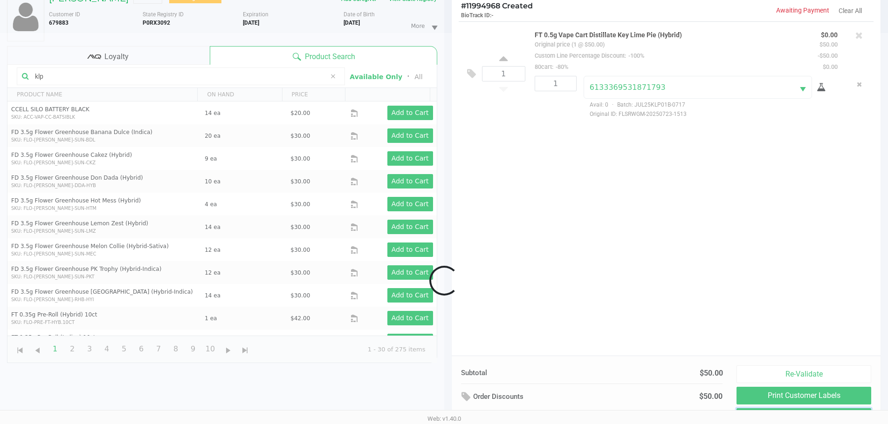
scroll to position [0, 0]
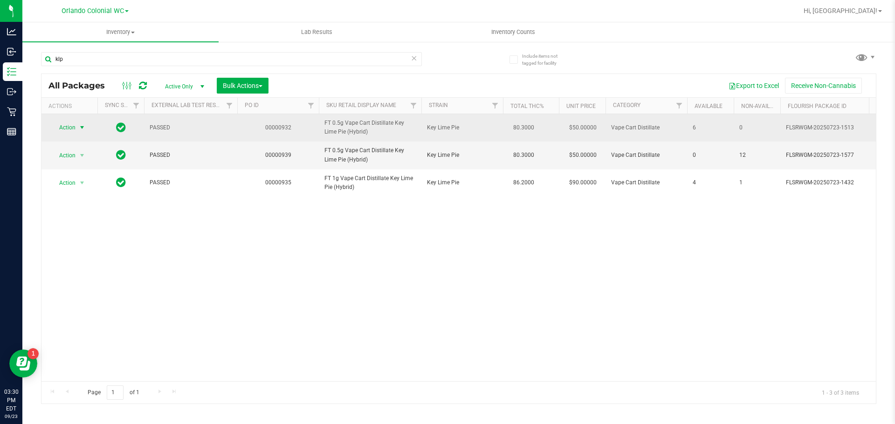
click at [79, 126] on span "select" at bounding box center [81, 127] width 7 height 7
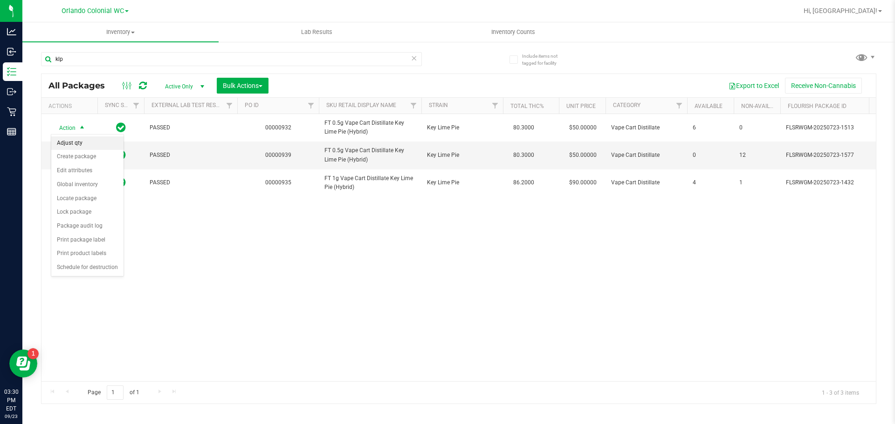
click at [94, 146] on li "Adjust qty" at bounding box center [87, 144] width 72 height 14
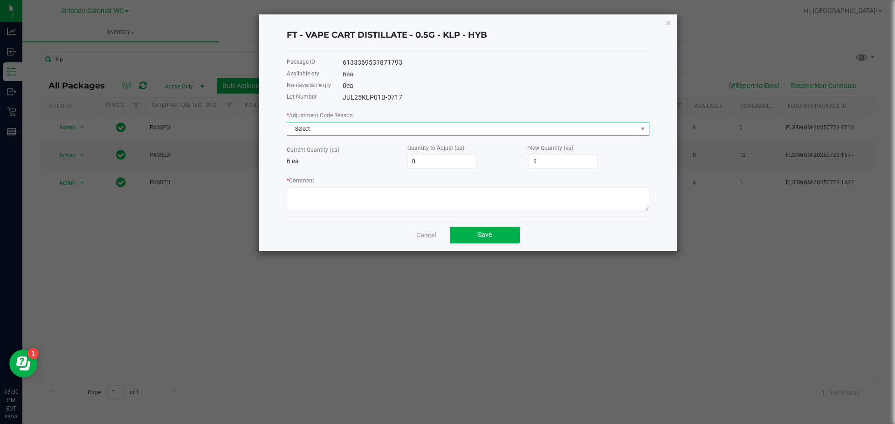
click at [364, 128] on span "Select" at bounding box center [462, 129] width 350 height 13
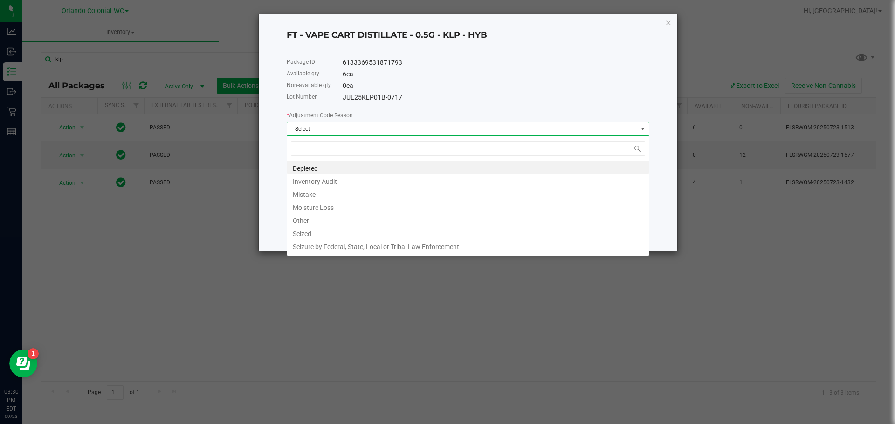
scroll to position [14, 363]
click at [335, 194] on li "Mistake" at bounding box center [468, 193] width 362 height 13
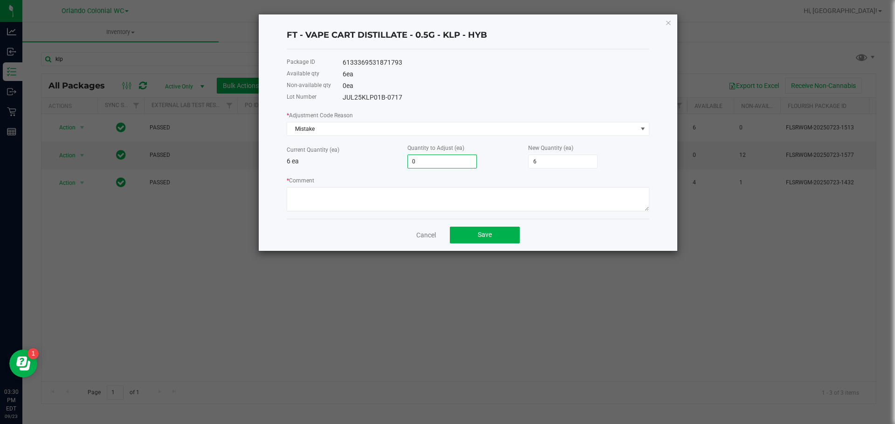
click at [450, 160] on input "0" at bounding box center [442, 161] width 68 height 13
type input "1"
type input "7"
type input "1"
click at [506, 178] on div "* Comment" at bounding box center [468, 194] width 363 height 36
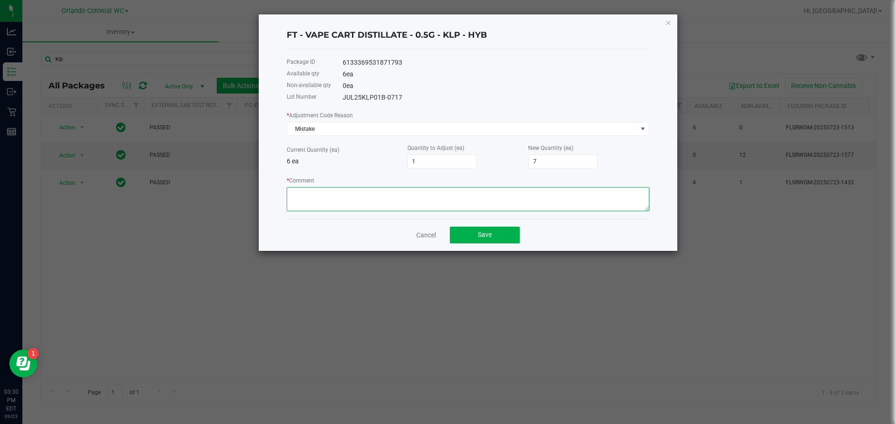
click at [383, 207] on textarea "* Comment" at bounding box center [468, 199] width 363 height 24
paste textarea "Adding +1 - Order#HERE was processed to resolve previously dispensed product is…"
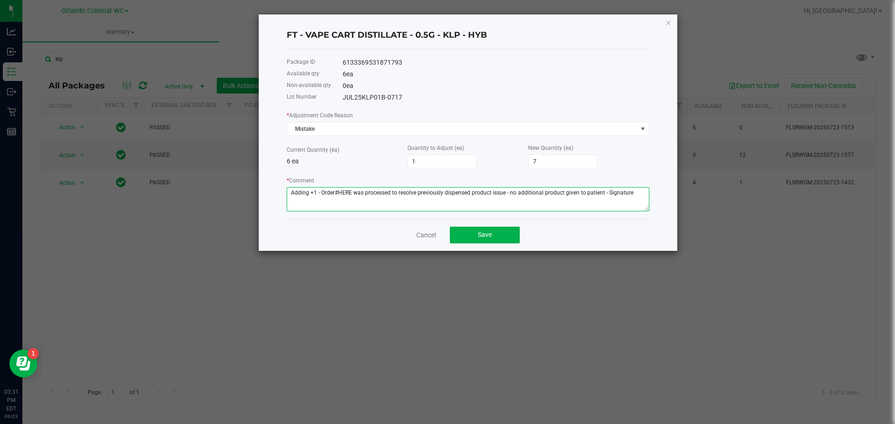
click at [336, 191] on textarea "* Comment" at bounding box center [468, 199] width 363 height 24
paste textarea "# 11994968"
click at [380, 191] on textarea "* Comment" at bounding box center [468, 199] width 363 height 24
drag, startPoint x: 337, startPoint y: 204, endPoint x: 289, endPoint y: 197, distance: 49.0
click at [289, 197] on textarea "* Comment" at bounding box center [468, 199] width 363 height 24
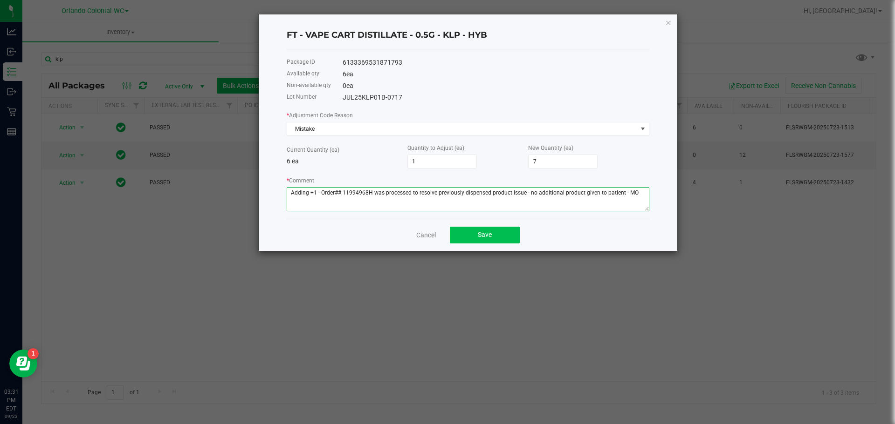
type textarea "Adding +1 - Order## 11994968H was processed to resolve previously dispensed pro…"
click at [497, 236] on button "Save" at bounding box center [485, 235] width 70 height 17
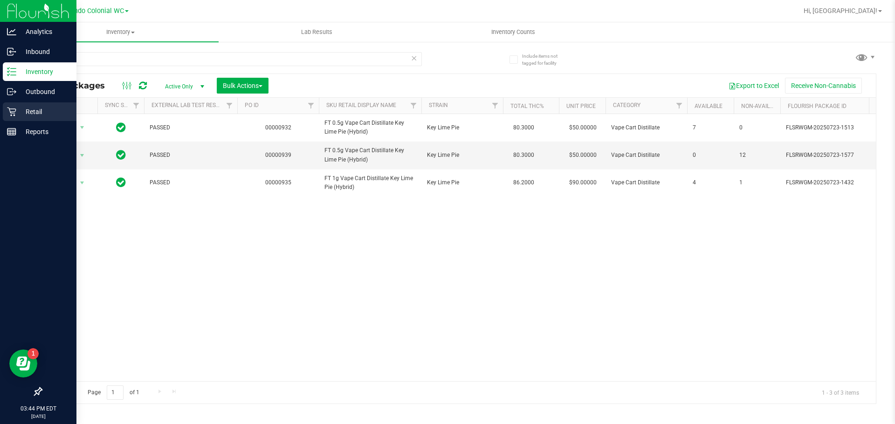
click at [21, 109] on p "Retail" at bounding box center [44, 111] width 56 height 11
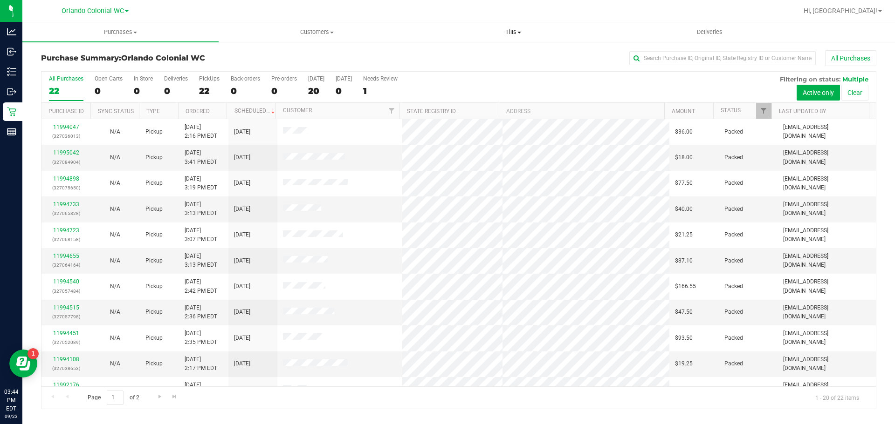
click at [527, 33] on span "Tills" at bounding box center [512, 32] width 195 height 8
click at [538, 63] on li "Reconcile e-payments" at bounding box center [513, 67] width 196 height 11
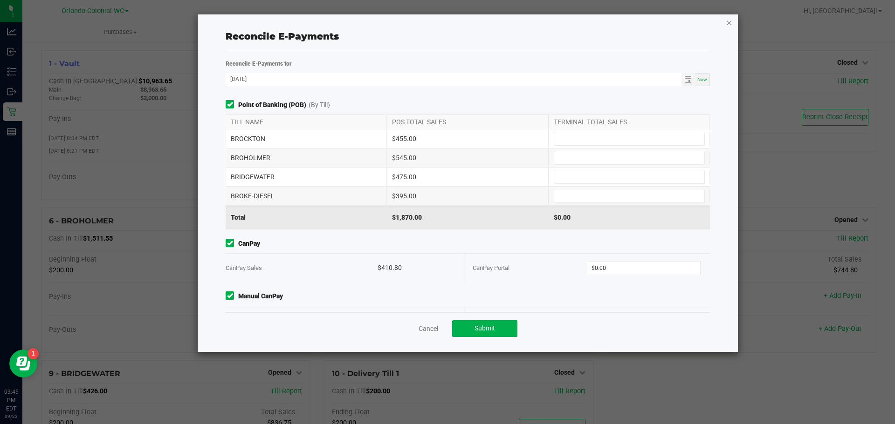
click at [729, 25] on icon "button" at bounding box center [728, 22] width 7 height 11
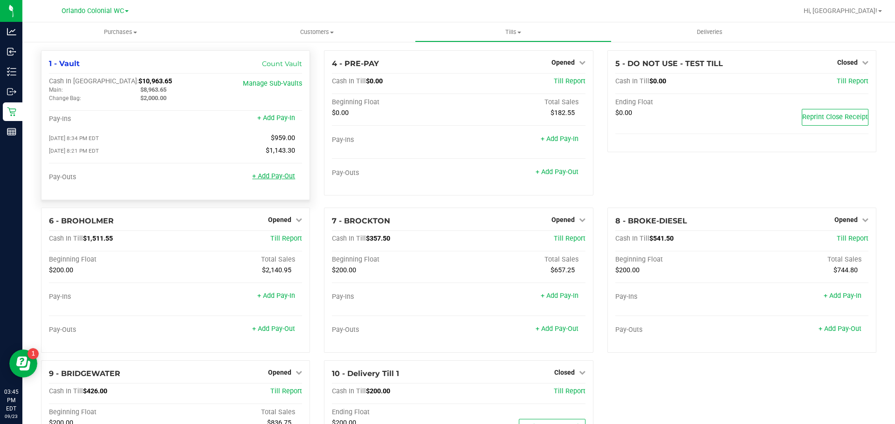
click at [275, 179] on link "+ Add Pay-Out" at bounding box center [273, 176] width 43 height 8
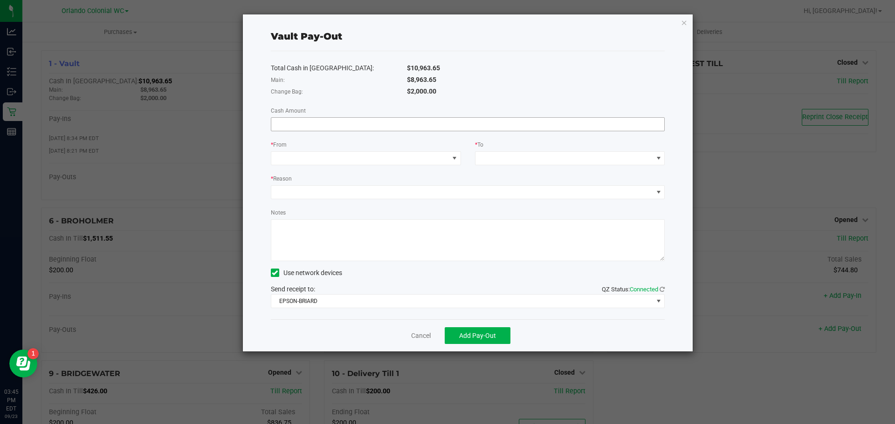
click at [433, 128] on input at bounding box center [467, 124] width 393 height 13
type input "$940.00"
click at [415, 167] on div "Total Cash in [GEOGRAPHIC_DATA]: $10,963.65 Main: $8,963.65 Change Bag: $2,000.…" at bounding box center [468, 185] width 394 height 268
click at [413, 160] on span at bounding box center [360, 158] width 178 height 13
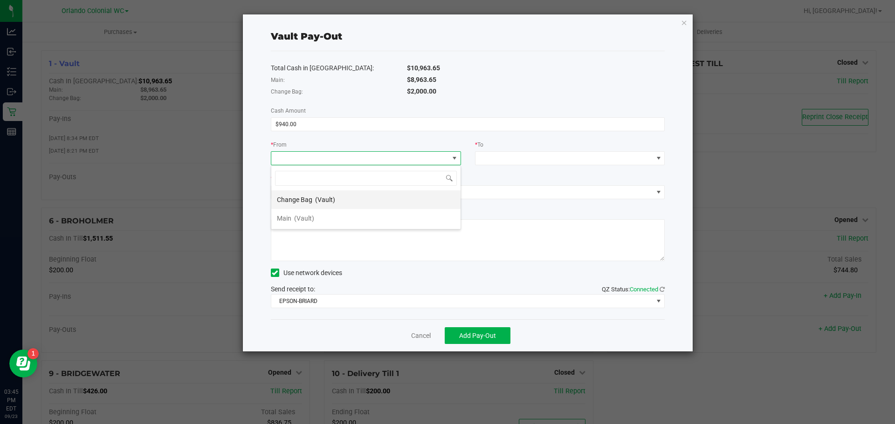
click at [356, 197] on li "Change Bag (Vault)" at bounding box center [365, 200] width 189 height 19
click at [534, 163] on span at bounding box center [564, 158] width 178 height 13
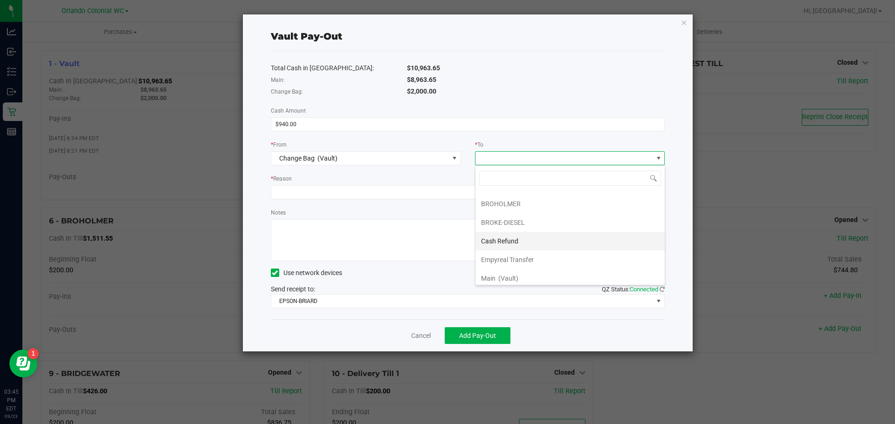
scroll to position [56, 0]
click at [530, 259] on li "Main (Vault)" at bounding box center [569, 255] width 189 height 19
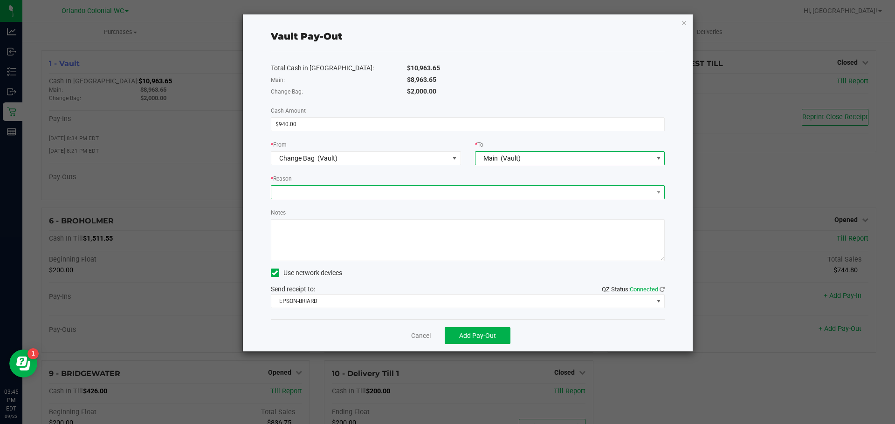
click at [467, 195] on span at bounding box center [462, 192] width 382 height 13
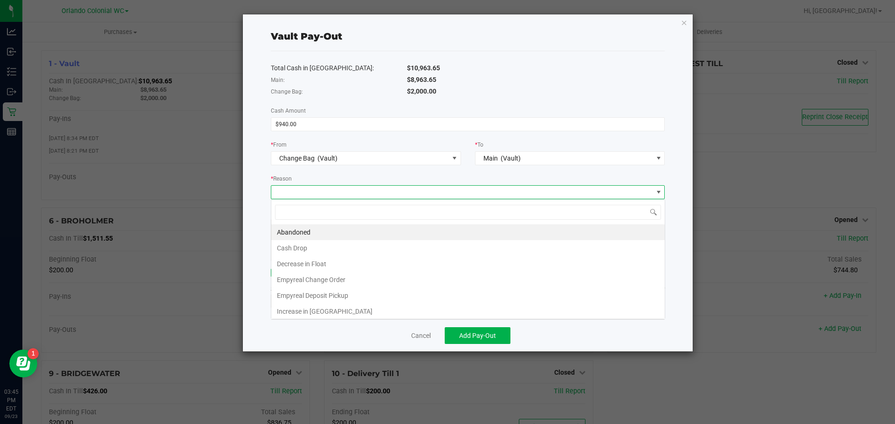
scroll to position [14, 394]
click at [356, 277] on li "Empyreal Change Order" at bounding box center [467, 280] width 393 height 16
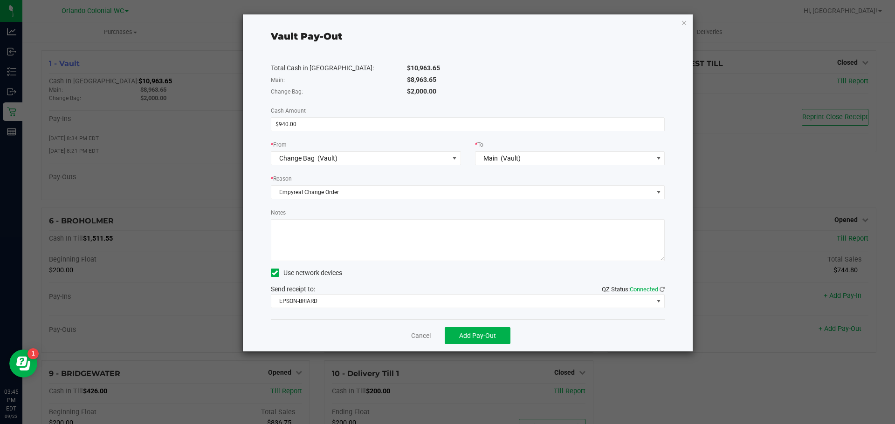
click at [367, 237] on textarea "Notes" at bounding box center [468, 240] width 394 height 42
type textarea "mo"
click at [263, 226] on div "Vault Pay-Out Total Cash in Vault: $10,963.65 Main: $8,963.65 Change Bag: $2,00…" at bounding box center [468, 182] width 450 height 337
click at [471, 340] on button "Add Pay-Out" at bounding box center [478, 336] width 66 height 17
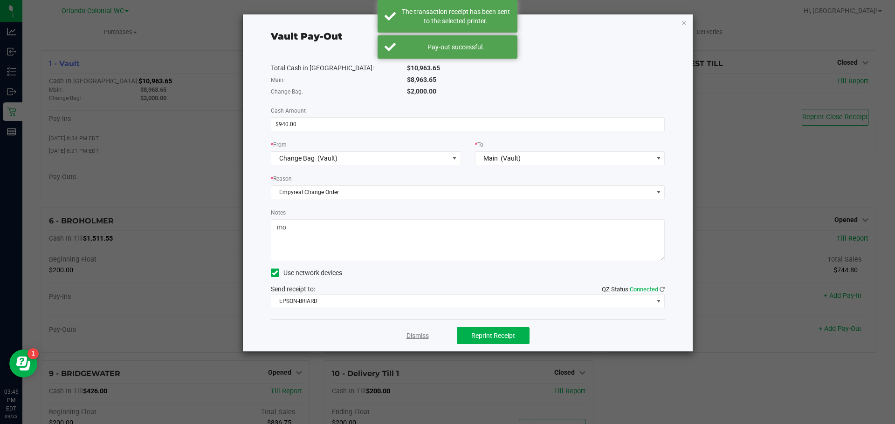
click at [420, 339] on link "Dismiss" at bounding box center [417, 336] width 22 height 10
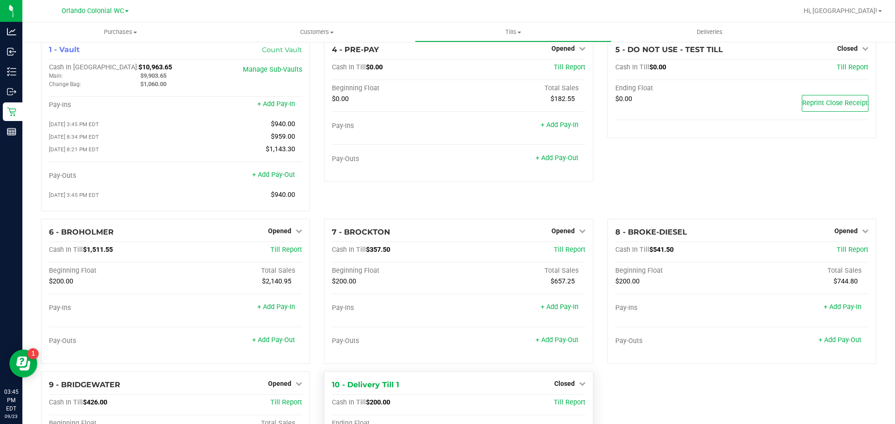
scroll to position [0, 0]
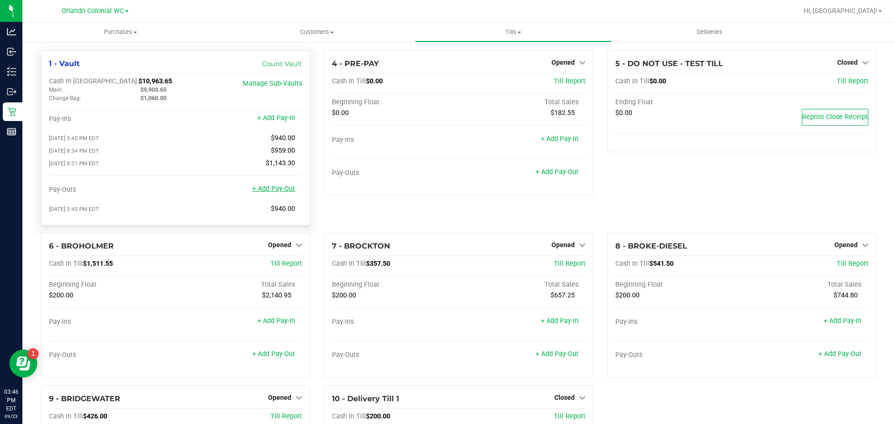
click at [280, 192] on link "+ Add Pay-Out" at bounding box center [273, 189] width 43 height 8
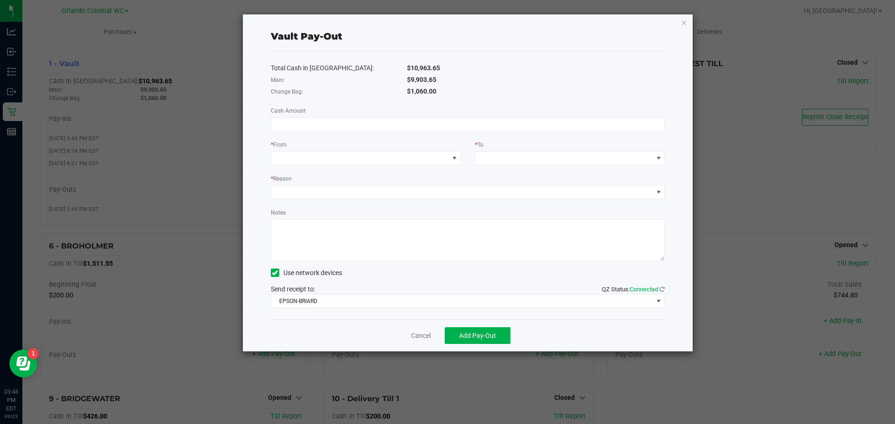
click at [429, 76] on span "$9,903.65" at bounding box center [421, 79] width 29 height 7
copy span "$9,903.65"
click at [393, 121] on input at bounding box center [467, 124] width 393 height 13
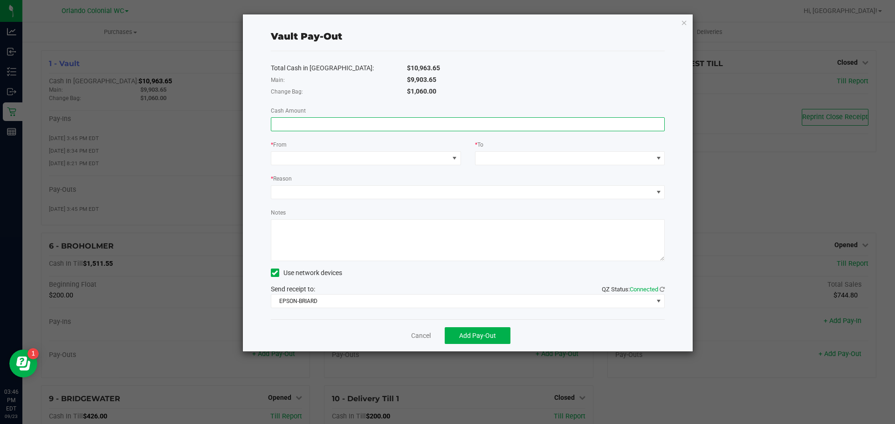
paste input "9903.65"
type input "$9,903.65"
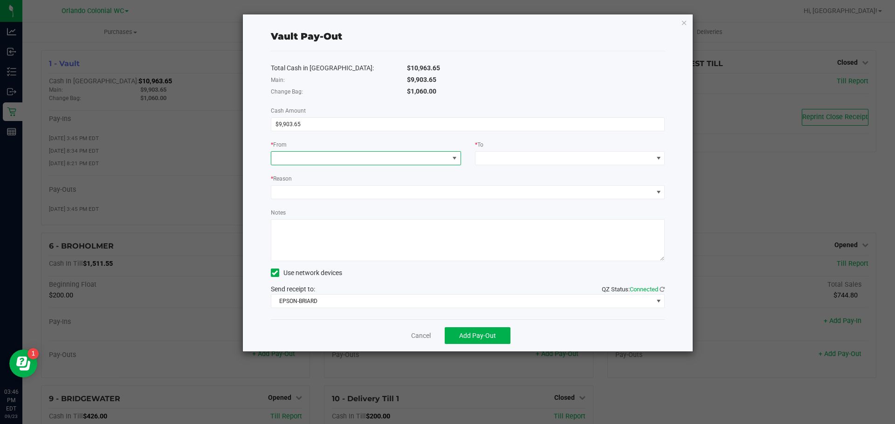
click at [362, 161] on span at bounding box center [360, 158] width 178 height 13
click at [329, 222] on li "Main (Vault)" at bounding box center [365, 218] width 189 height 19
click at [522, 160] on span at bounding box center [564, 158] width 178 height 13
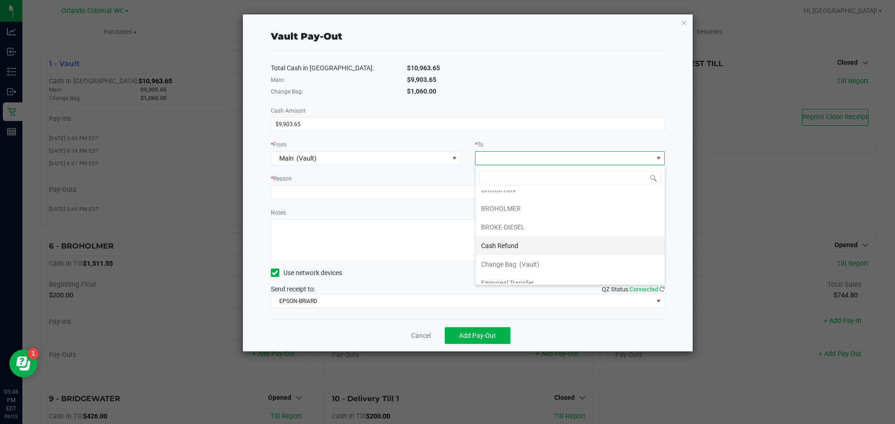
scroll to position [56, 0]
click at [535, 256] on li "Empyreal Transfer" at bounding box center [569, 255] width 189 height 19
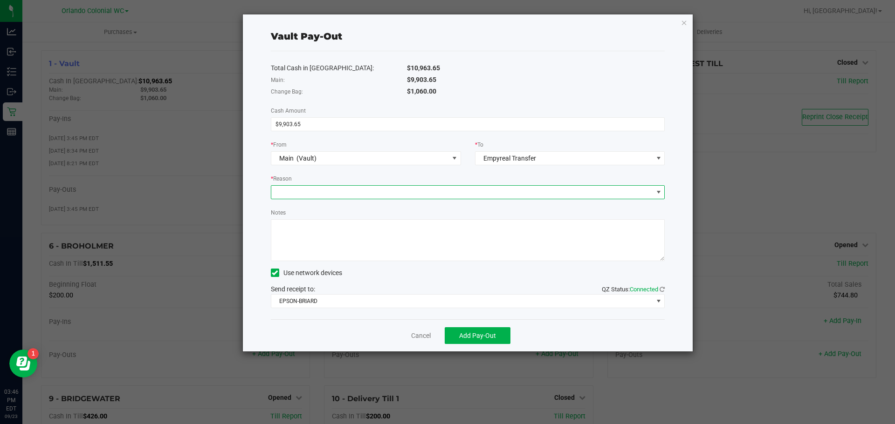
click at [395, 188] on span at bounding box center [462, 192] width 382 height 13
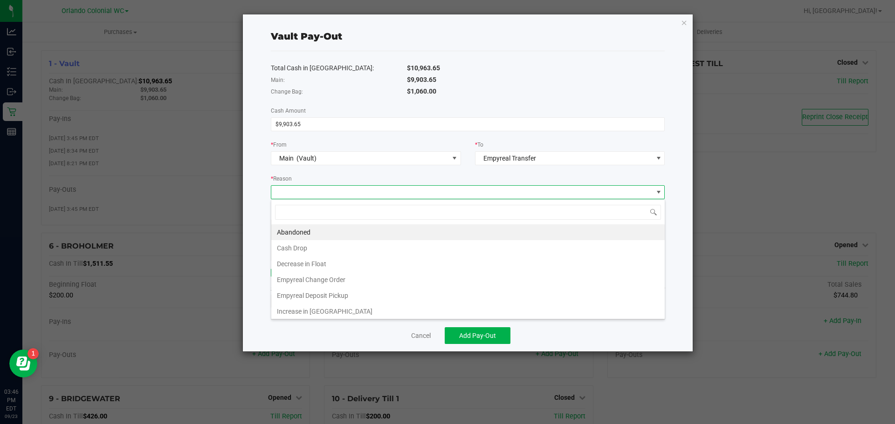
scroll to position [14, 394]
click at [338, 285] on li "Empyreal Change Order" at bounding box center [467, 280] width 393 height 16
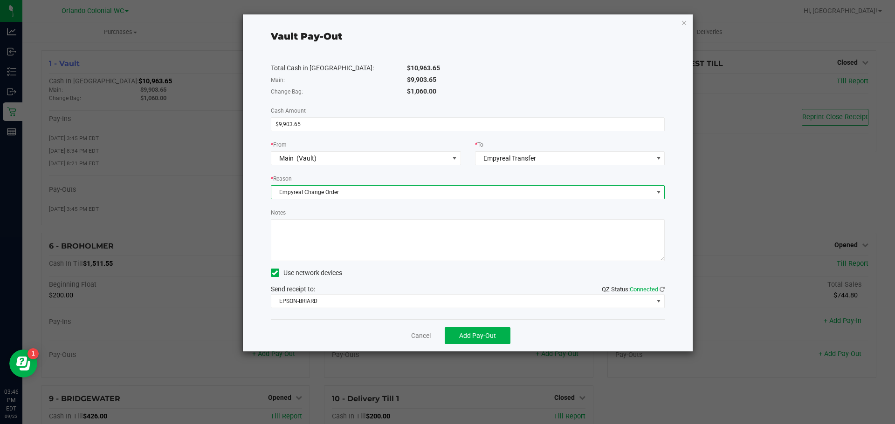
click at [348, 251] on textarea "Notes" at bounding box center [468, 240] width 394 height 42
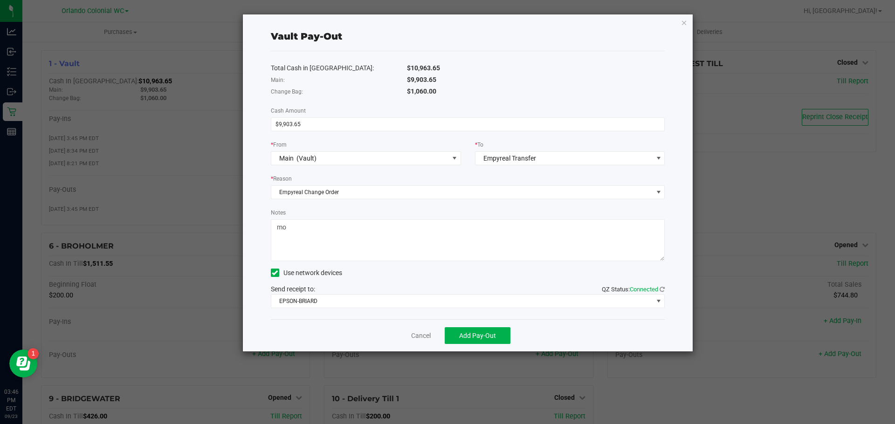
type textarea "mo"
click at [268, 239] on div "Vault Pay-Out Total Cash in Vault: $10,963.65 Main: $9,903.65 Change Bag: $1,06…" at bounding box center [468, 182] width 450 height 337
click at [462, 335] on span "Add Pay-Out" at bounding box center [477, 335] width 37 height 7
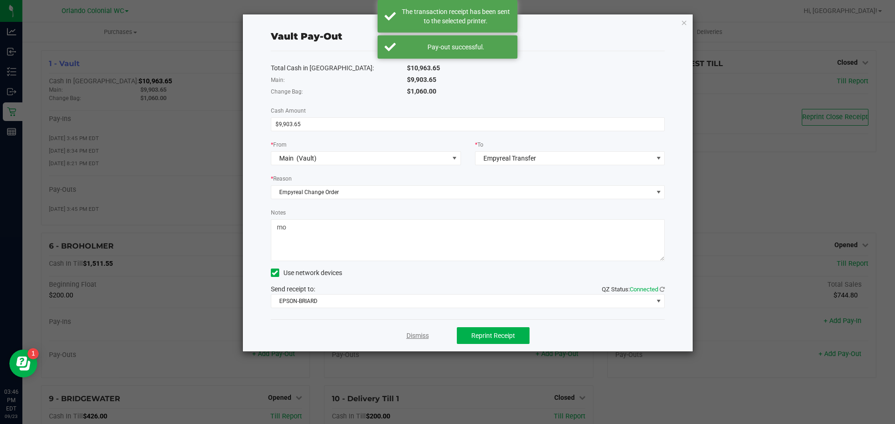
click at [416, 339] on link "Dismiss" at bounding box center [417, 336] width 22 height 10
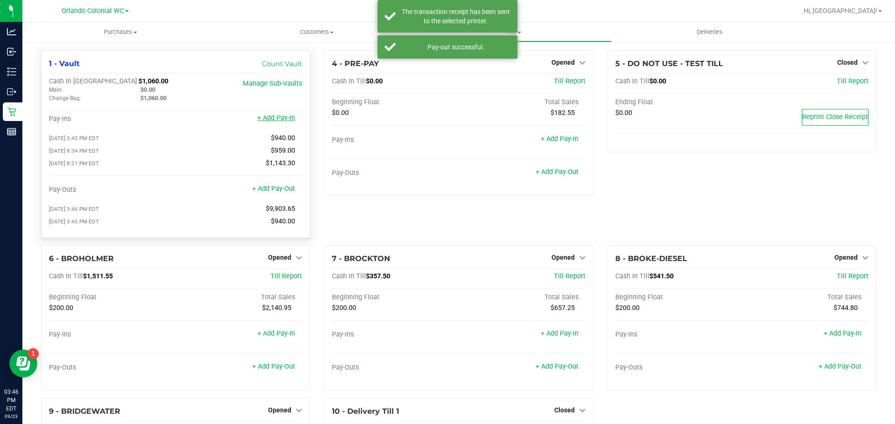
click at [282, 121] on link "+ Add Pay-In" at bounding box center [276, 118] width 38 height 8
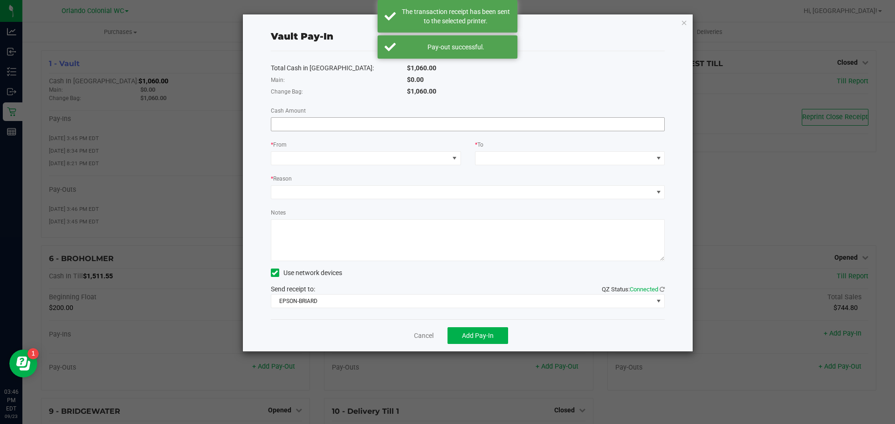
click at [400, 123] on input at bounding box center [467, 124] width 393 height 13
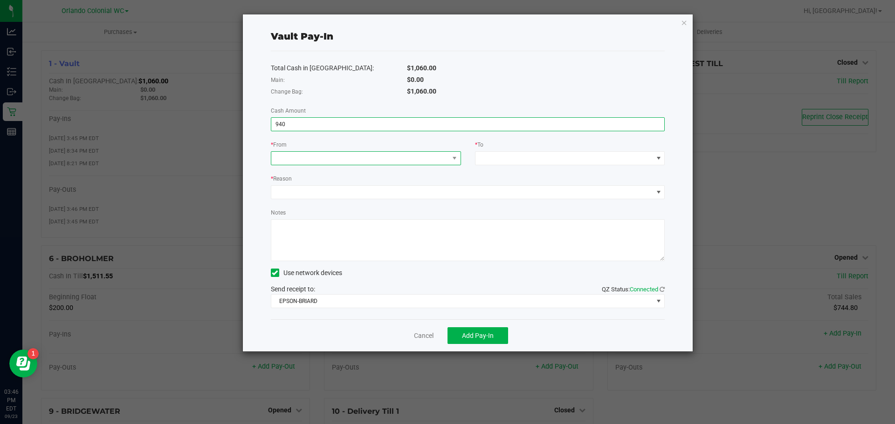
type input "$940.00"
click at [405, 154] on span at bounding box center [360, 158] width 178 height 13
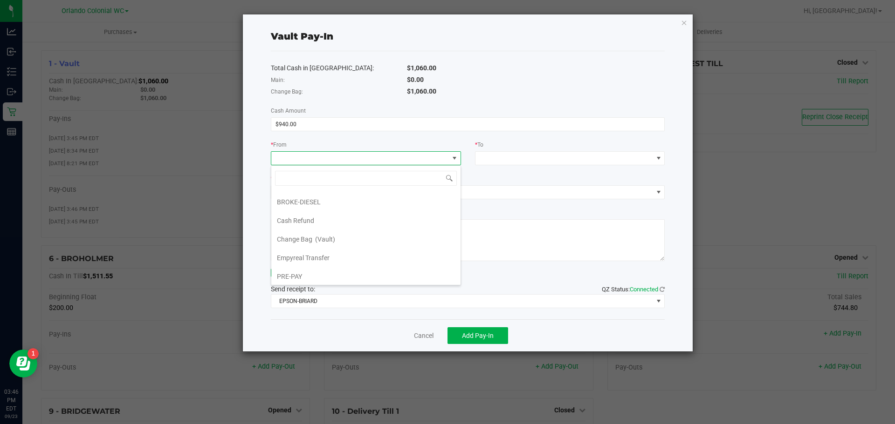
scroll to position [56, 0]
drag, startPoint x: 377, startPoint y: 256, endPoint x: 390, endPoint y: 248, distance: 15.3
click at [378, 256] on li "Empyreal Transfer" at bounding box center [365, 255] width 189 height 19
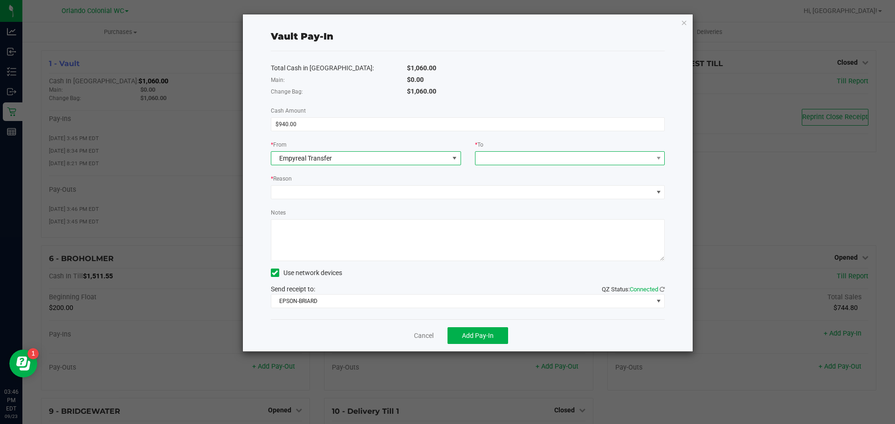
click at [508, 155] on span at bounding box center [564, 158] width 178 height 13
click at [507, 200] on span "Change Bag" at bounding box center [498, 199] width 35 height 7
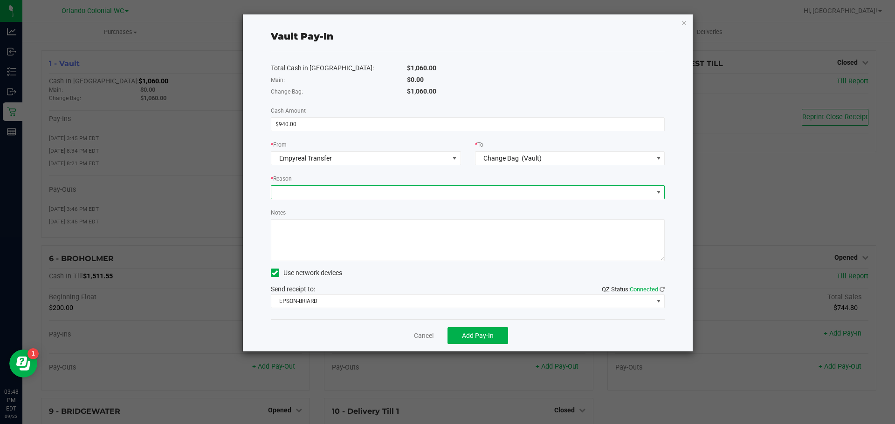
click at [493, 192] on span at bounding box center [462, 192] width 382 height 13
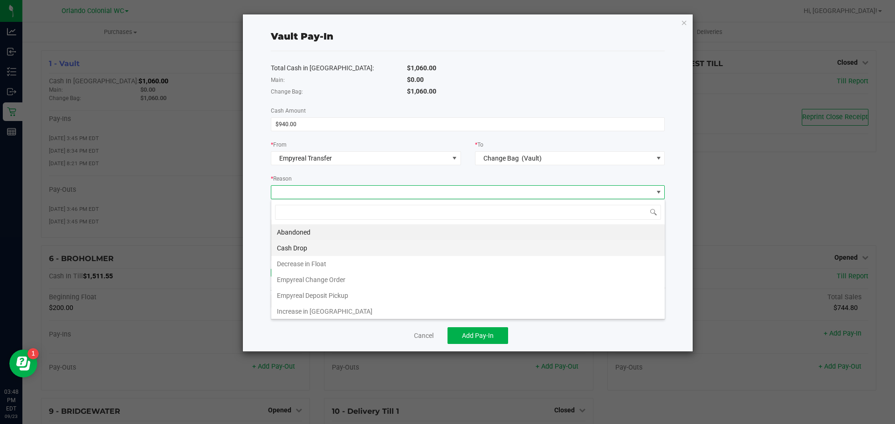
scroll to position [2, 0]
click at [373, 284] on li "Empyreal Change Order" at bounding box center [467, 278] width 393 height 16
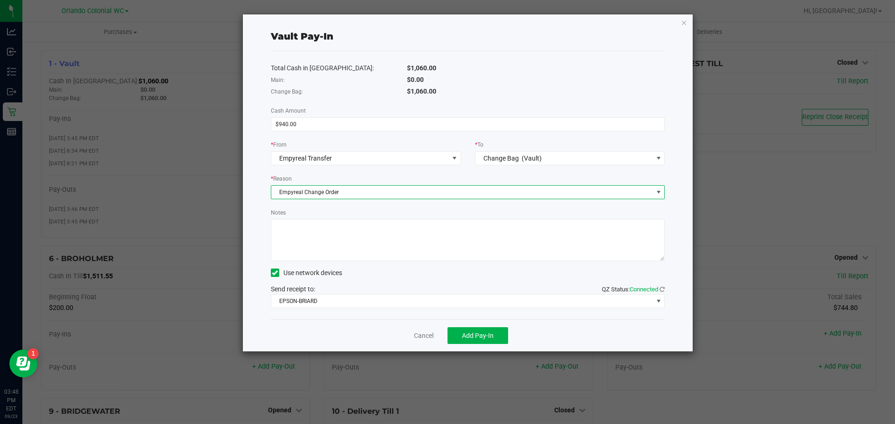
click at [383, 260] on textarea "Notes" at bounding box center [468, 240] width 394 height 42
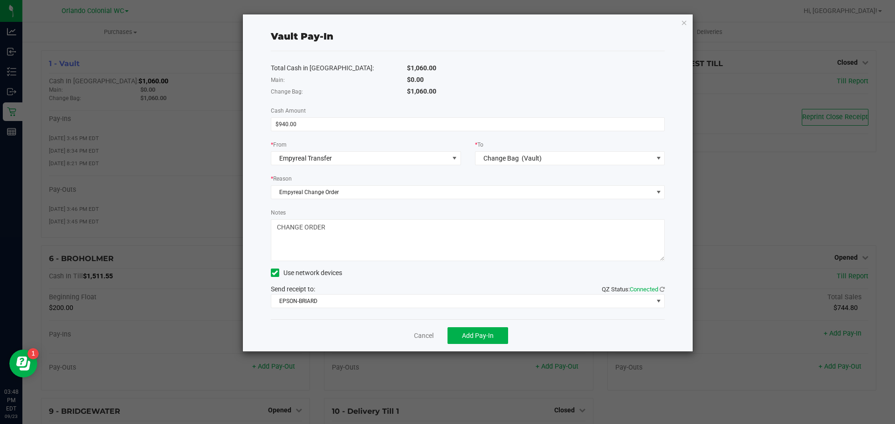
click at [380, 223] on textarea "Notes" at bounding box center [468, 240] width 394 height 42
type textarea "CHANGE ORDER"
click at [490, 340] on button "Add Pay-In" at bounding box center [477, 336] width 61 height 17
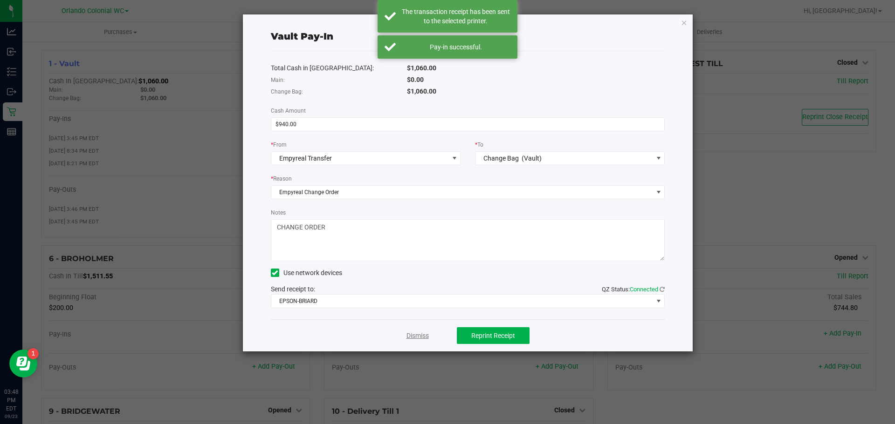
click at [420, 338] on link "Dismiss" at bounding box center [417, 336] width 22 height 10
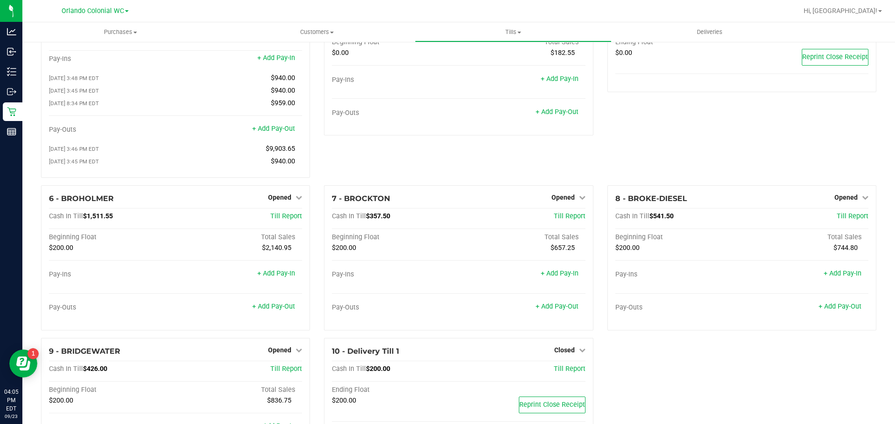
scroll to position [0, 0]
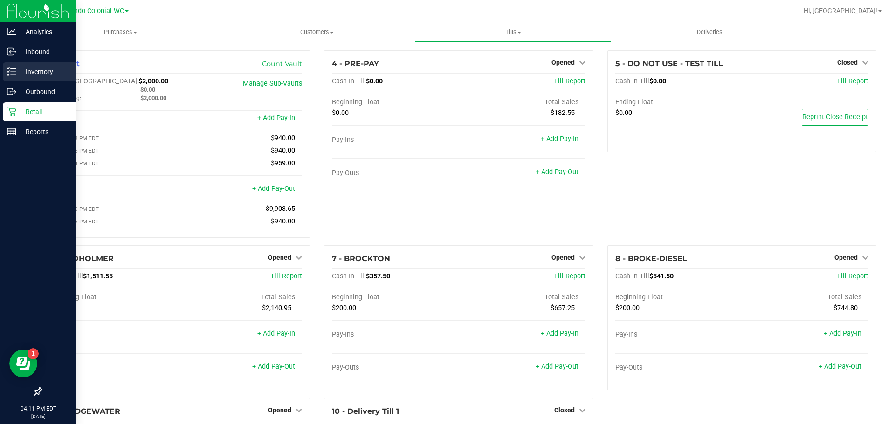
click at [15, 73] on icon at bounding box center [11, 71] width 9 height 9
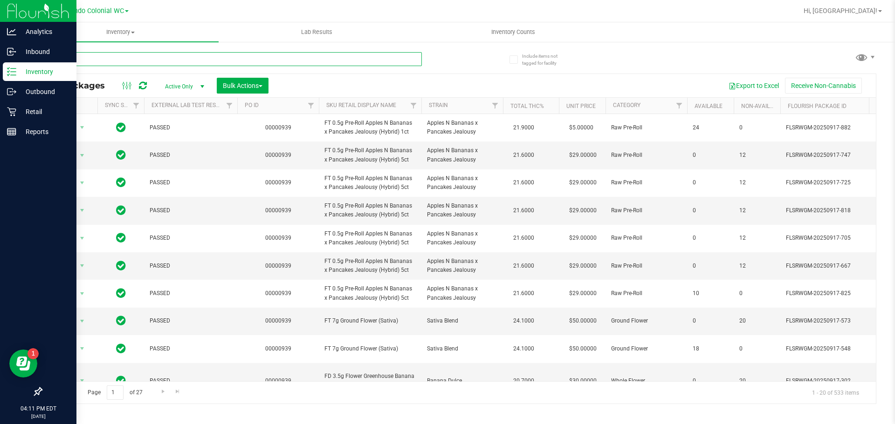
click at [254, 54] on input "text" at bounding box center [231, 59] width 381 height 14
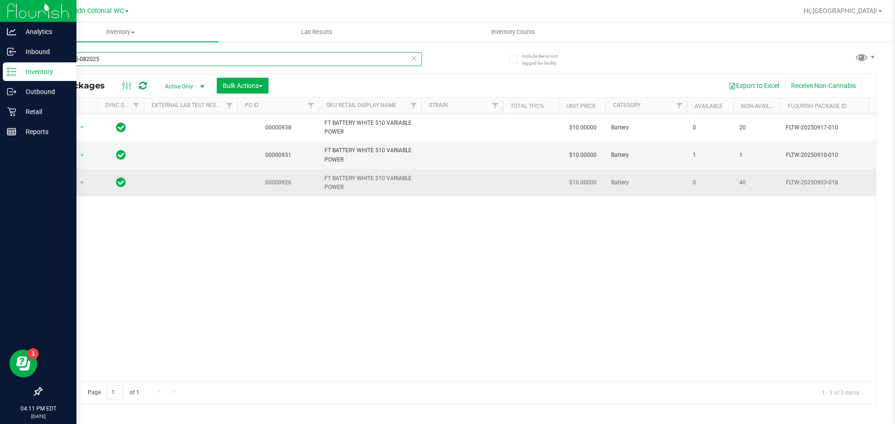
type input "1992285-082025"
click at [73, 183] on span "Action" at bounding box center [63, 183] width 25 height 13
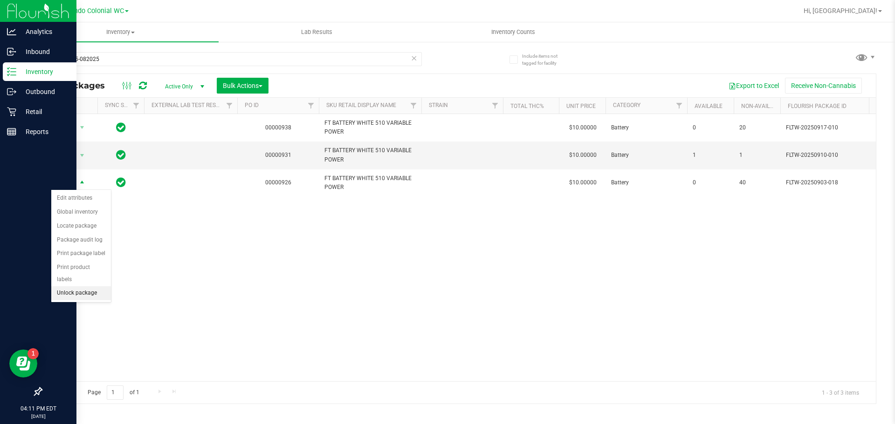
click at [79, 287] on li "Unlock package" at bounding box center [81, 294] width 60 height 14
